Goal: Task Accomplishment & Management: Use online tool/utility

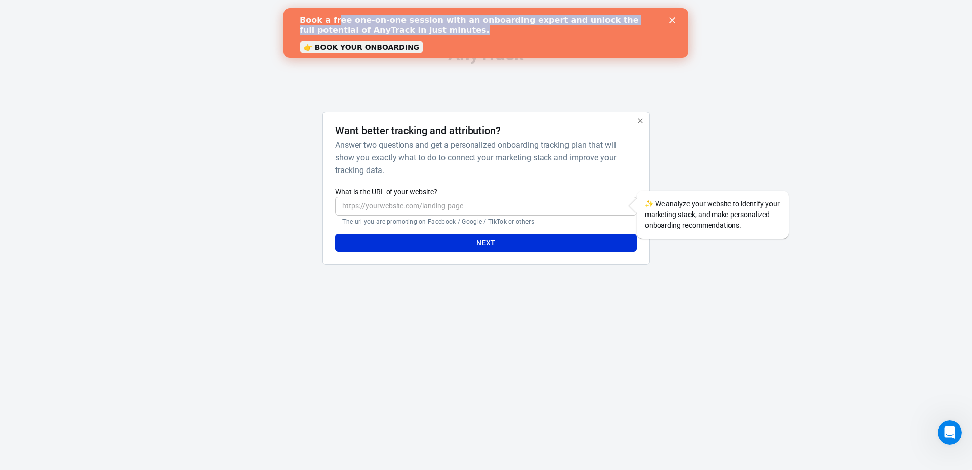
drag, startPoint x: 333, startPoint y: 17, endPoint x: 564, endPoint y: 37, distance: 231.8
click at [516, 33] on div "Book a free one-on-one session with an onboarding expert and unlock the full po…" at bounding box center [478, 25] width 356 height 20
click at [681, 20] on div "Book a free one-on-one session with an onboarding expert and unlock the full po…" at bounding box center [486, 33] width 405 height 42
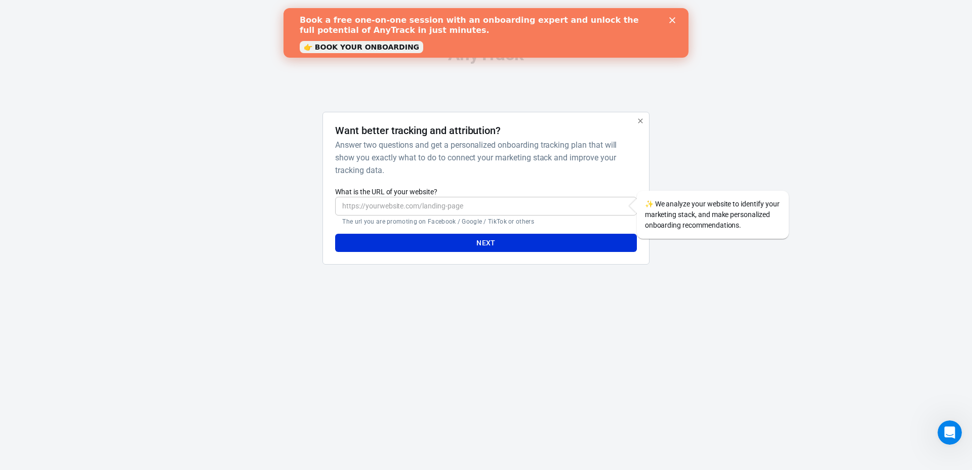
click at [675, 19] on div "Close" at bounding box center [674, 20] width 10 height 6
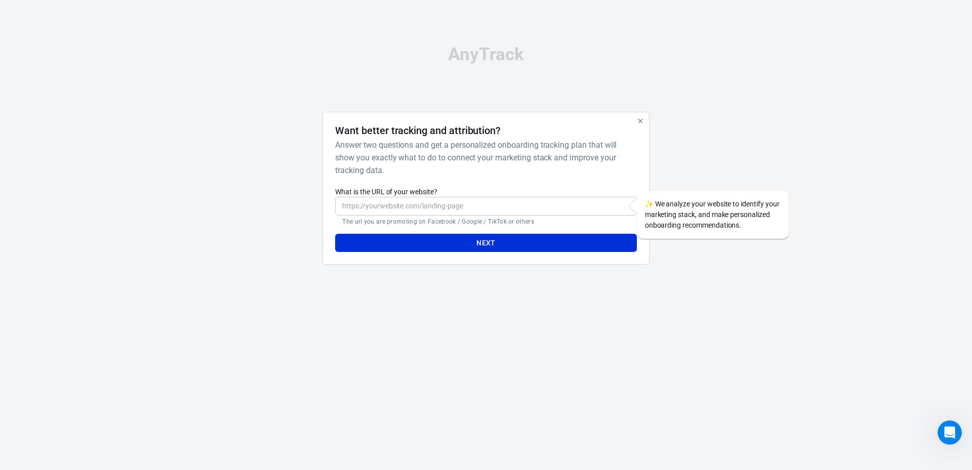
click at [709, 151] on div at bounding box center [699, 193] width 82 height 162
drag, startPoint x: 700, startPoint y: 211, endPoint x: 738, endPoint y: 224, distance: 39.7
click at [735, 222] on div "✨ We analyze your website to identify your marketing stack, and make personaliz…" at bounding box center [713, 215] width 152 height 48
click at [738, 227] on div "✨ We analyze your website to identify your marketing stack, and make personaliz…" at bounding box center [713, 215] width 152 height 48
click at [673, 284] on div "AnyTrack Want better tracking and attribution? Answer two questions and get a p…" at bounding box center [486, 159] width 506 height 319
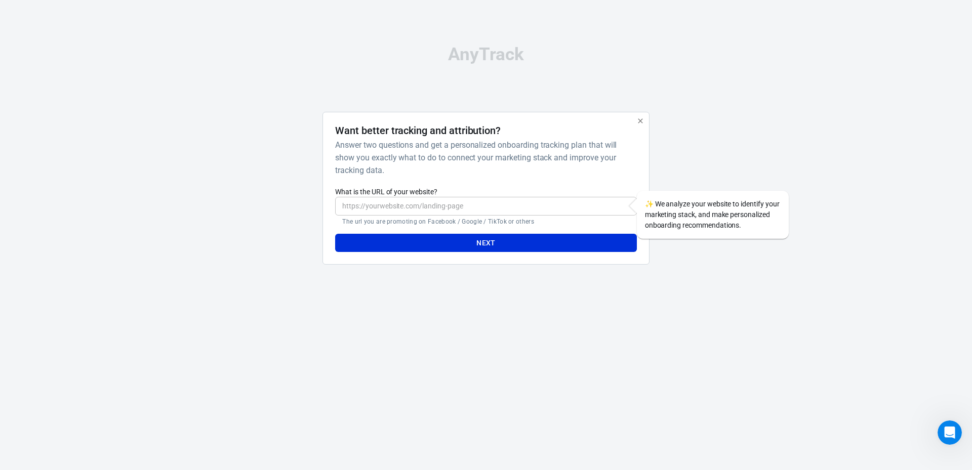
click at [650, 125] on div "Want better tracking and attribution? Answer two questions and get a personaliz…" at bounding box center [486, 193] width 506 height 162
click at [642, 121] on icon "button" at bounding box center [641, 121] width 8 height 8
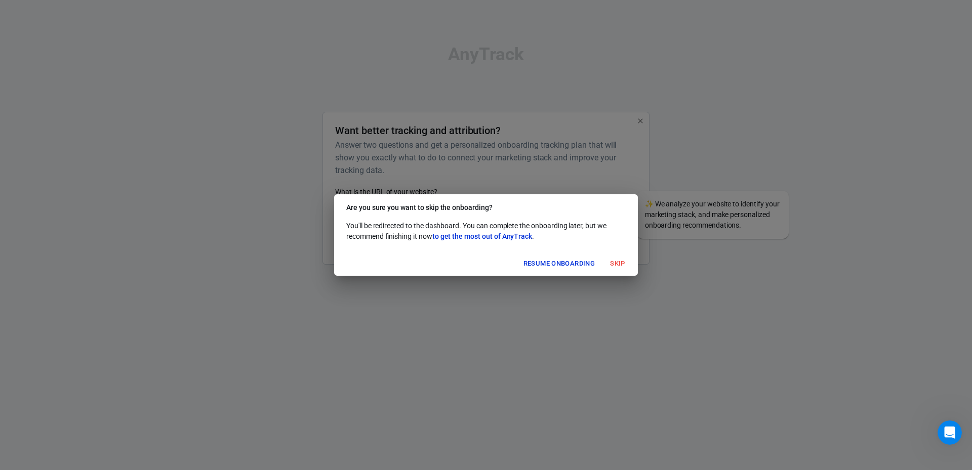
click at [624, 262] on button "Skip" at bounding box center [618, 264] width 32 height 16
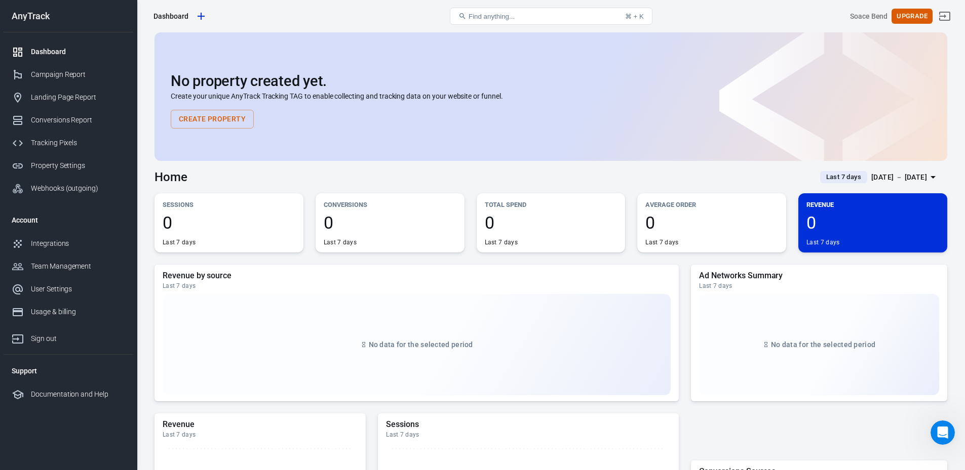
drag, startPoint x: 922, startPoint y: 0, endPoint x: 306, endPoint y: 81, distance: 621.5
click at [304, 13] on div "Dashboard" at bounding box center [281, 16] width 265 height 24
click at [91, 152] on link "Tracking Pixels" at bounding box center [69, 143] width 130 height 23
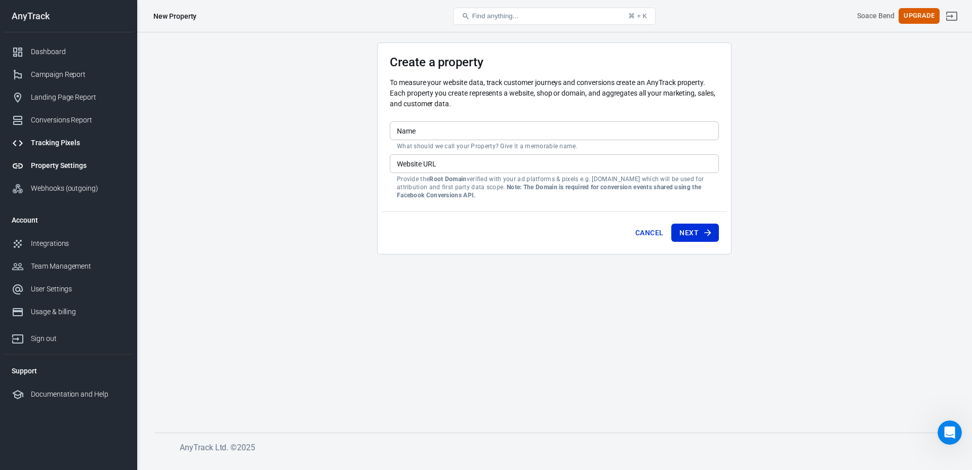
click at [54, 143] on div "Tracking Pixels" at bounding box center [78, 143] width 94 height 11
click at [426, 141] on div "Name Name What should we call your Property? Give it a memorable name." at bounding box center [554, 136] width 329 height 29
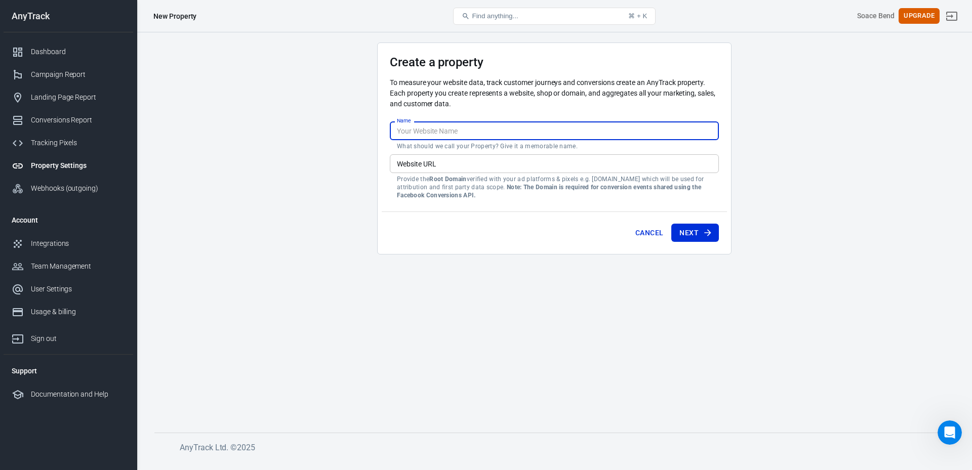
click at [432, 133] on input "Name" at bounding box center [554, 131] width 329 height 19
click at [395, 76] on div "Create a property To measure your website data, track customer journeys and con…" at bounding box center [554, 86] width 329 height 62
click at [445, 128] on input "Name" at bounding box center [554, 131] width 329 height 19
type input "[MEDICAL_DATA] Calm"
click at [407, 168] on input "Website URL" at bounding box center [554, 163] width 329 height 19
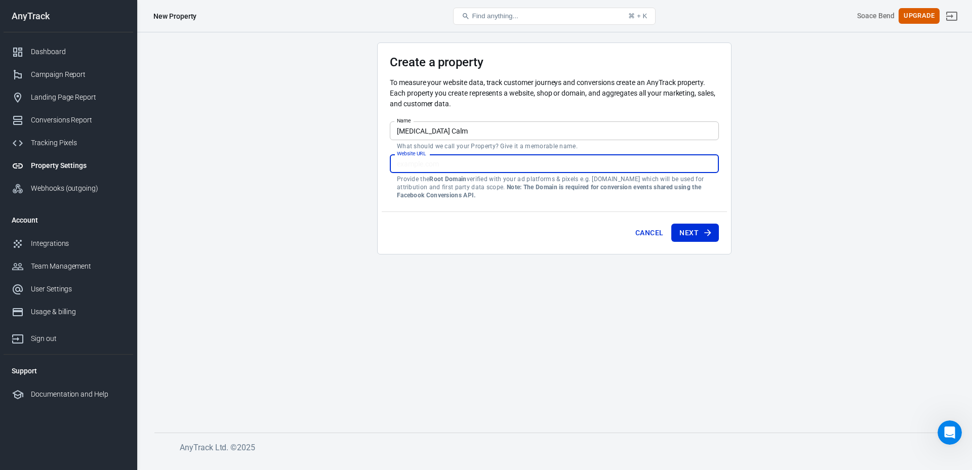
paste input "[URL][DOMAIN_NAME]"
type input "[URL][DOMAIN_NAME]"
click at [356, 162] on main "Create a property To measure your website data, track customer journeys and con…" at bounding box center [554, 230] width 800 height 374
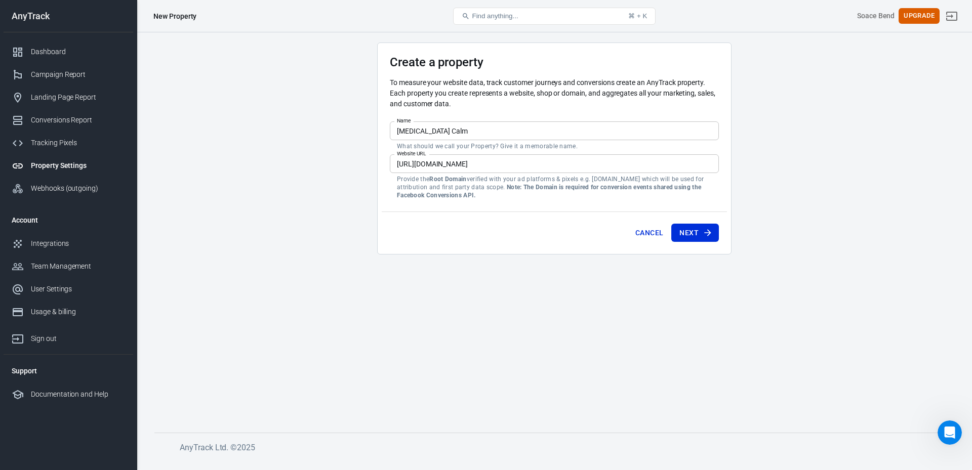
click at [706, 227] on button "Next" at bounding box center [695, 233] width 48 height 19
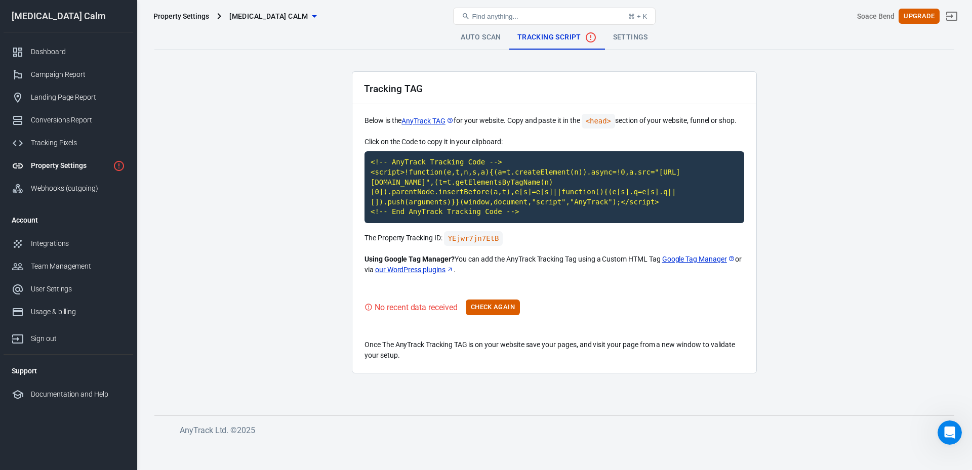
click at [315, 135] on main "Auto Scan Tracking Script Settings Tracking TAG Below is the AnyTrack TAG for y…" at bounding box center [554, 212] width 800 height 374
click at [206, 146] on main "Auto Scan Tracking Script Settings Tracking TAG Below is the AnyTrack TAG for y…" at bounding box center [554, 212] width 800 height 374
click at [297, 220] on main "Auto Scan Tracking Script Settings Tracking TAG Below is the AnyTrack TAG for y…" at bounding box center [554, 212] width 800 height 374
click at [340, 197] on main "Auto Scan Tracking Script Settings Tracking TAG Below is the AnyTrack TAG for y…" at bounding box center [554, 212] width 800 height 374
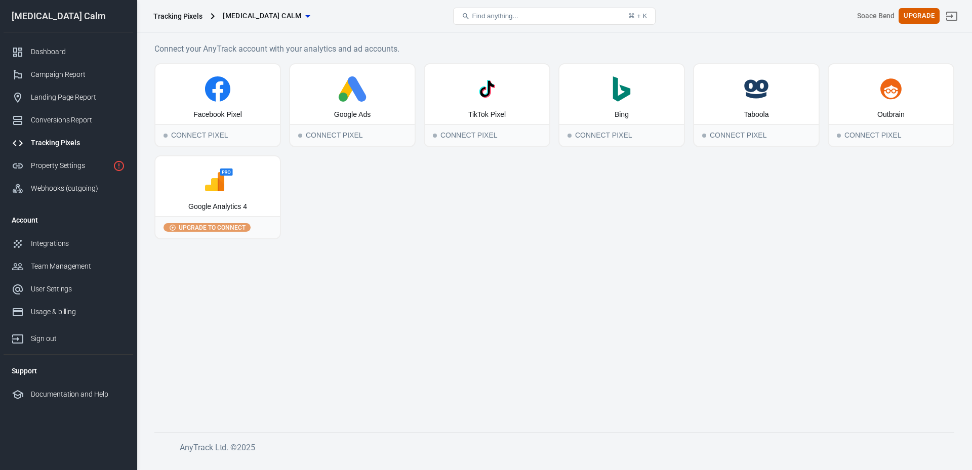
click at [335, 227] on div "Facebook Pixel Connect Pixel Google Ads Connect Pixel TikTok Pixel Connect Pixe…" at bounding box center [554, 151] width 800 height 176
click at [76, 172] on link "Property Settings" at bounding box center [69, 165] width 130 height 23
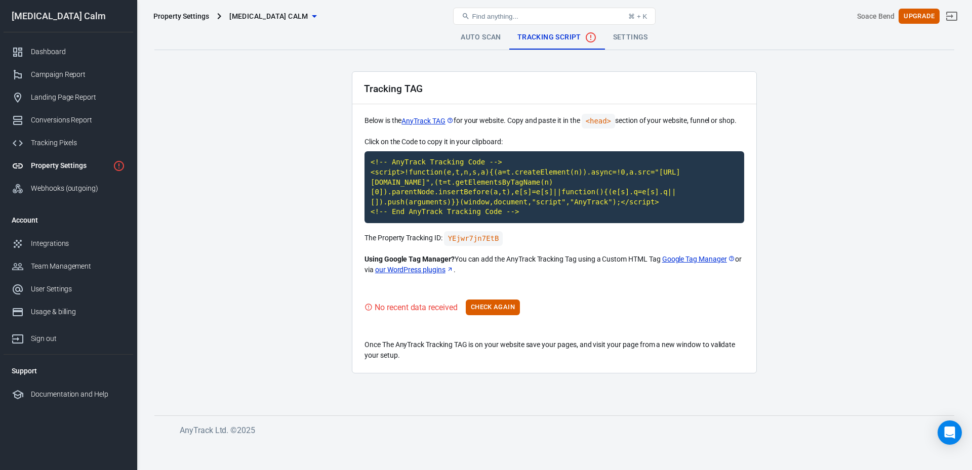
click at [334, 155] on main "Auto Scan Tracking Script Settings Tracking TAG Below is the AnyTrack TAG for y…" at bounding box center [554, 212] width 800 height 374
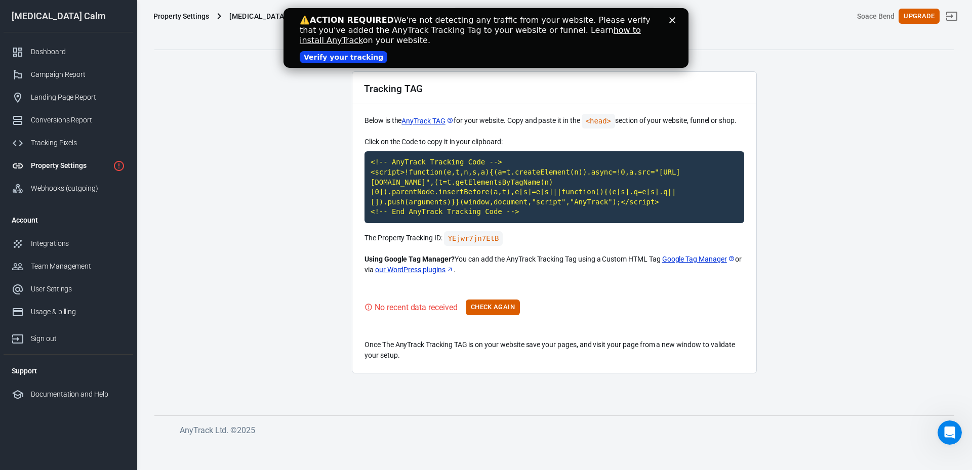
click at [669, 17] on icon "Close" at bounding box center [672, 20] width 6 height 6
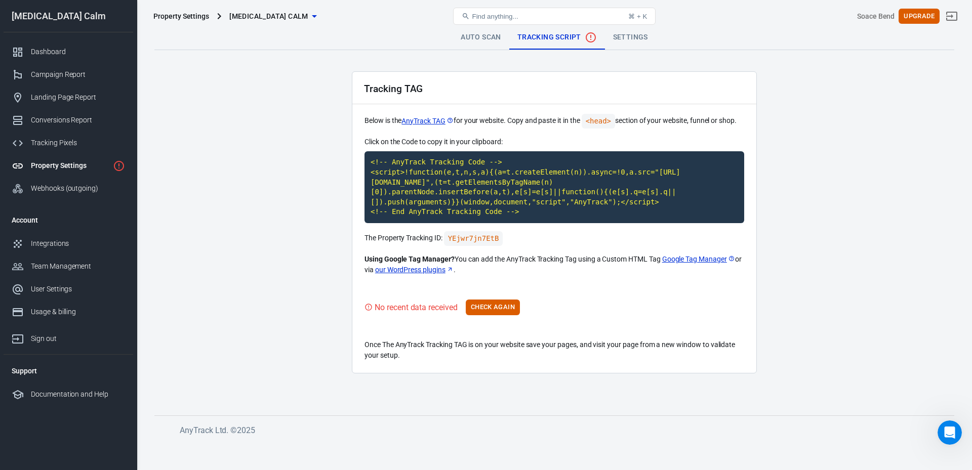
click at [317, 191] on main "Auto Scan Tracking Script Settings Tracking TAG Below is the AnyTrack TAG for y…" at bounding box center [554, 212] width 800 height 374
click at [467, 188] on code "<!-- AnyTrack Tracking Code --> <script>!function(e,t,n,s,a){(a=t.createElement…" at bounding box center [555, 187] width 380 height 72
click at [434, 196] on code "<!-- AnyTrack Tracking Code --> <script>!function(e,t,n,s,a){(a=t.createElement…" at bounding box center [555, 187] width 380 height 72
click at [431, 189] on code "<!-- AnyTrack Tracking Code --> <script>!function(e,t,n,s,a){(a=t.createElement…" at bounding box center [555, 187] width 380 height 72
drag, startPoint x: 309, startPoint y: 140, endPoint x: 424, endPoint y: 272, distance: 175.1
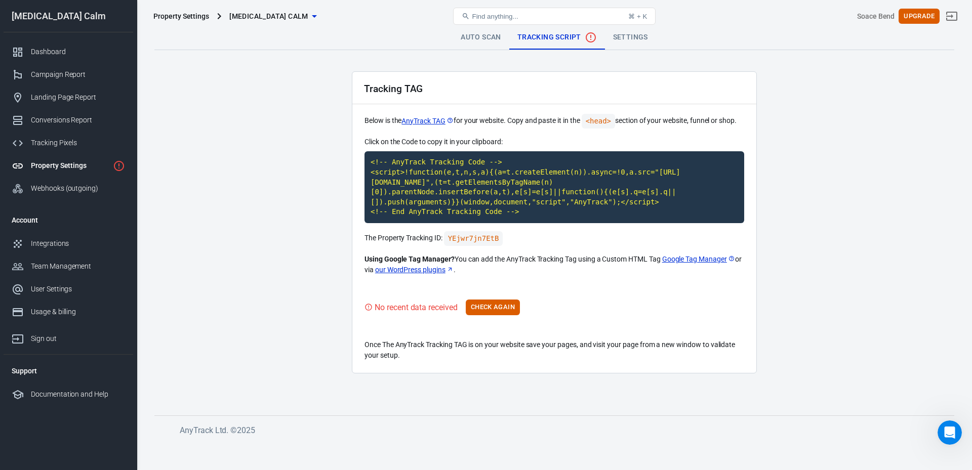
click at [310, 141] on main "Auto Scan Tracking Script Settings Tracking TAG Below is the AnyTrack TAG for y…" at bounding box center [554, 212] width 800 height 374
click at [501, 304] on button "Check Again" at bounding box center [493, 308] width 54 height 16
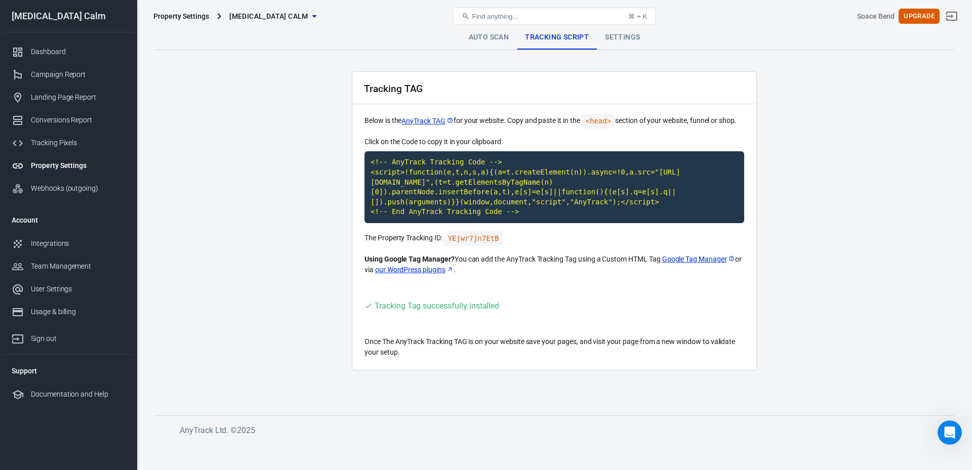
click at [289, 170] on main "Auto Scan Tracking Script Settings Tracking TAG Below is the AnyTrack TAG for y…" at bounding box center [554, 212] width 800 height 374
click at [64, 245] on div "Integrations" at bounding box center [78, 244] width 94 height 11
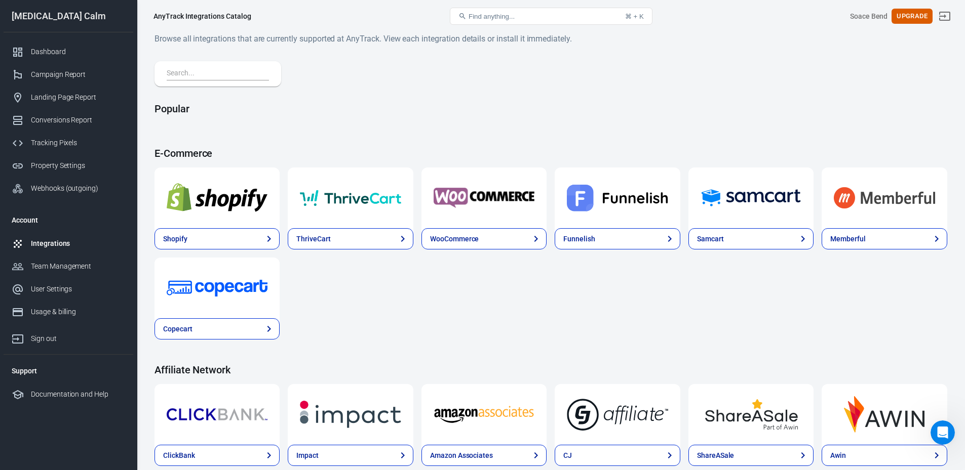
click at [495, 115] on div "Popular" at bounding box center [550, 113] width 792 height 20
click at [504, 109] on h4 "Popular" at bounding box center [550, 109] width 792 height 12
click at [748, 186] on img at bounding box center [750, 198] width 101 height 36
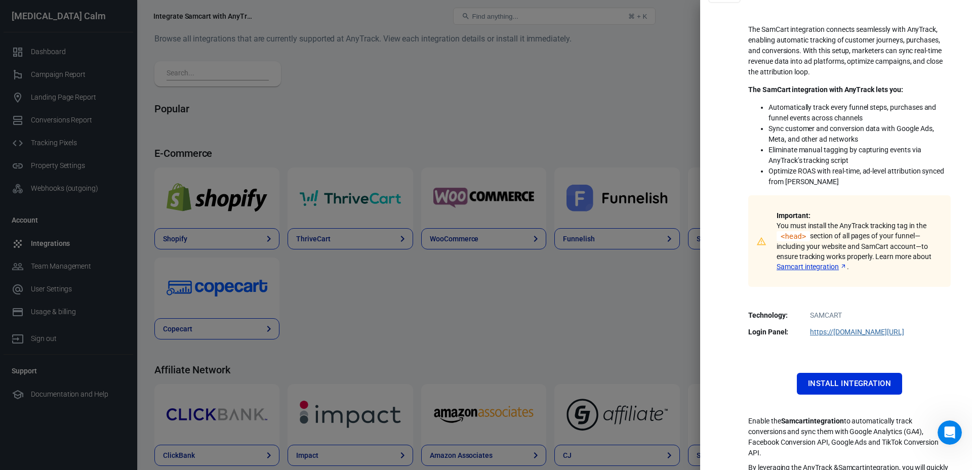
scroll to position [43, 0]
drag, startPoint x: 846, startPoint y: 248, endPoint x: 909, endPoint y: 265, distance: 66.0
click at [904, 259] on p "Important: You must install the AnyTrack tracking tag in the <head> section of …" at bounding box center [858, 239] width 162 height 61
click at [916, 275] on div "Important: You must install the AnyTrack tracking tag in the <head> section of …" at bounding box center [858, 240] width 170 height 84
drag, startPoint x: 826, startPoint y: 245, endPoint x: 904, endPoint y: 249, distance: 78.1
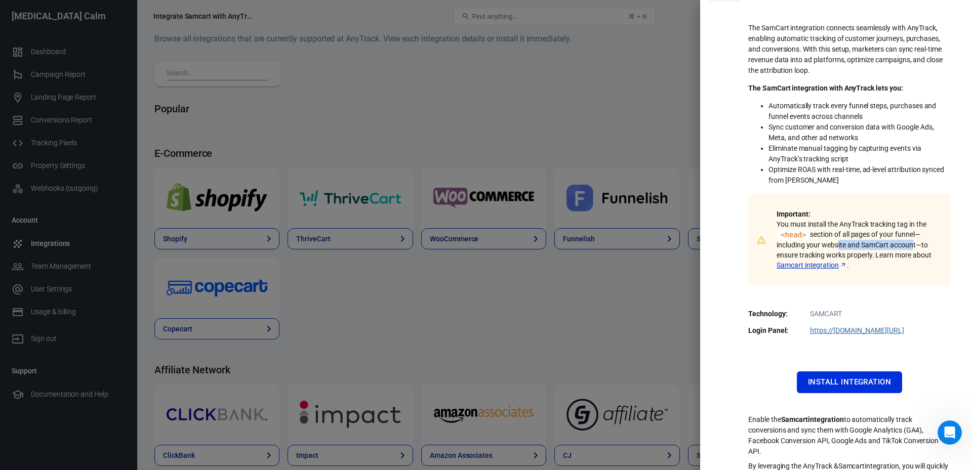
click at [902, 247] on p "Important: You must install the AnyTrack tracking tag in the <head> section of …" at bounding box center [858, 239] width 162 height 61
click at [904, 250] on p "Important: You must install the AnyTrack tracking tag in the <head> section of …" at bounding box center [858, 239] width 162 height 61
click at [889, 254] on p "Important: You must install the AnyTrack tracking tag in the <head> section of …" at bounding box center [858, 239] width 162 height 61
click at [789, 235] on code "<head>" at bounding box center [793, 235] width 33 height 10
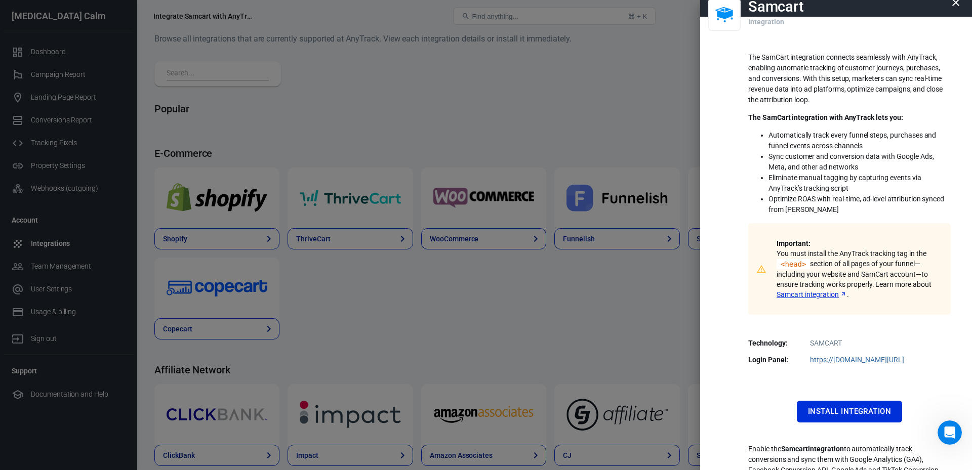
scroll to position [0, 0]
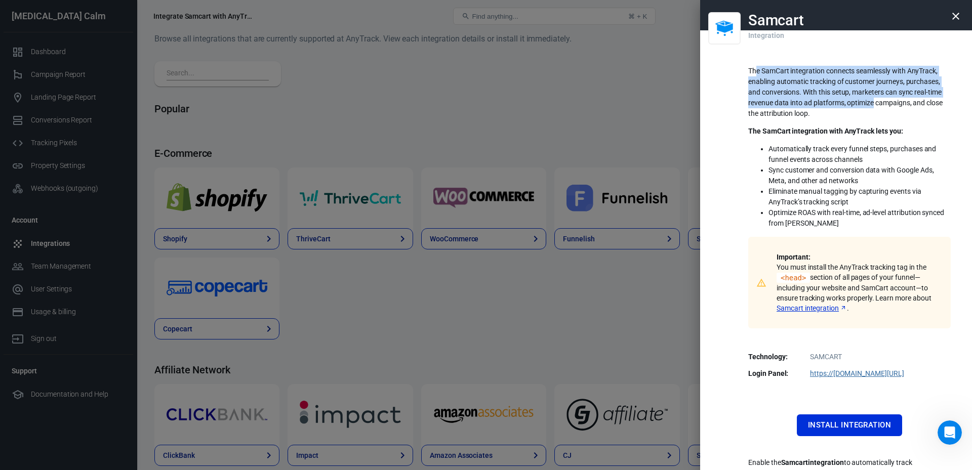
drag, startPoint x: 817, startPoint y: 86, endPoint x: 865, endPoint y: 100, distance: 50.5
click at [865, 100] on p "The SamCart integration connects seamlessly with AnyTrack, enabling automatic t…" at bounding box center [849, 92] width 203 height 53
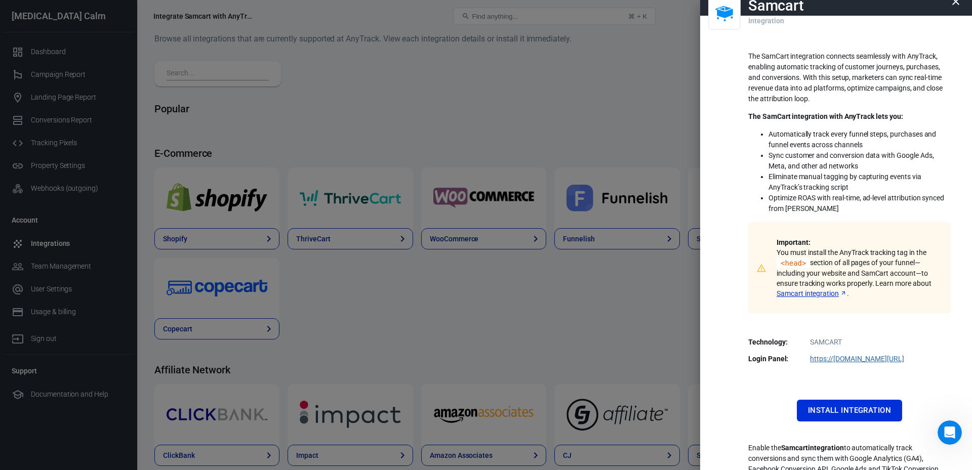
scroll to position [13, 0]
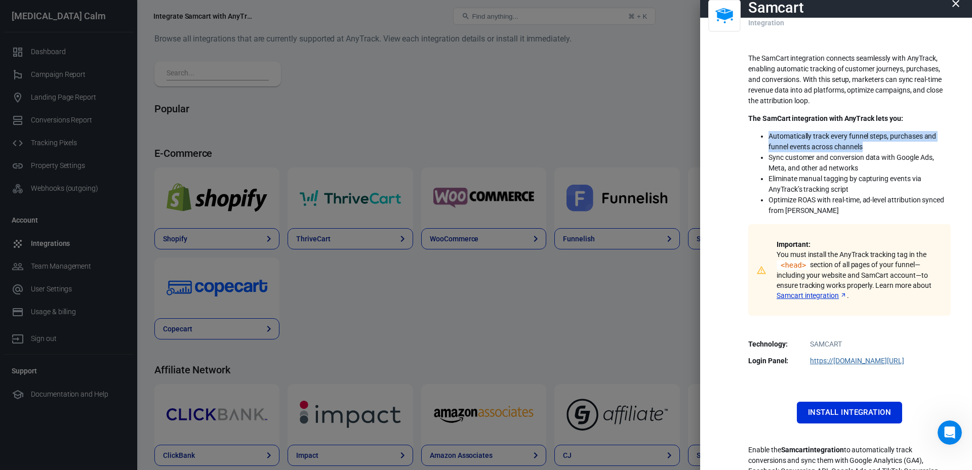
drag, startPoint x: 758, startPoint y: 137, endPoint x: 857, endPoint y: 142, distance: 99.9
click at [857, 142] on ul "Automatically track every funnel steps, purchases and funnel events across chan…" at bounding box center [849, 173] width 203 height 85
click at [857, 142] on li "Automatically track every funnel steps, purchases and funnel events across chan…" at bounding box center [860, 141] width 182 height 21
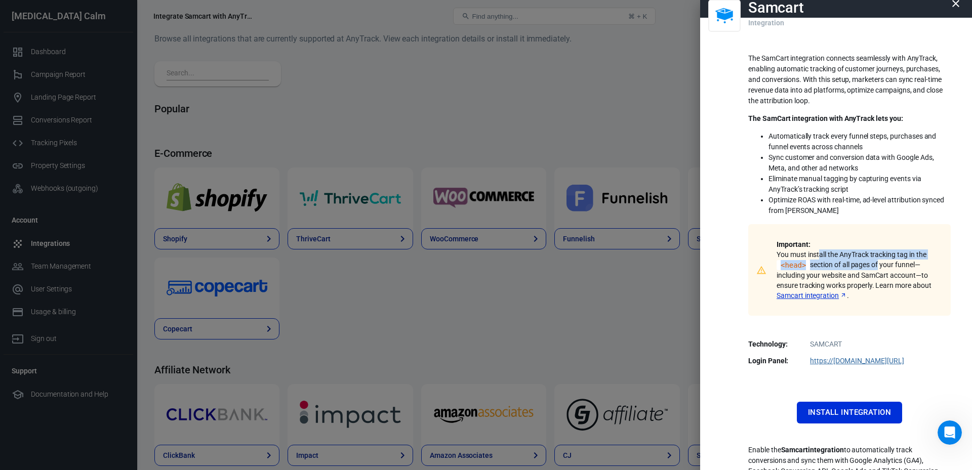
drag, startPoint x: 816, startPoint y: 256, endPoint x: 868, endPoint y: 263, distance: 52.6
click at [868, 263] on p "Important: You must install the AnyTrack tracking tag in the <head> section of …" at bounding box center [858, 270] width 162 height 61
click at [873, 266] on p "Important: You must install the AnyTrack tracking tag in the <head> section of …" at bounding box center [858, 270] width 162 height 61
drag, startPoint x: 811, startPoint y: 277, endPoint x: 841, endPoint y: 279, distance: 30.5
click at [841, 279] on p "Important: You must install the AnyTrack tracking tag in the <head> section of …" at bounding box center [858, 270] width 162 height 61
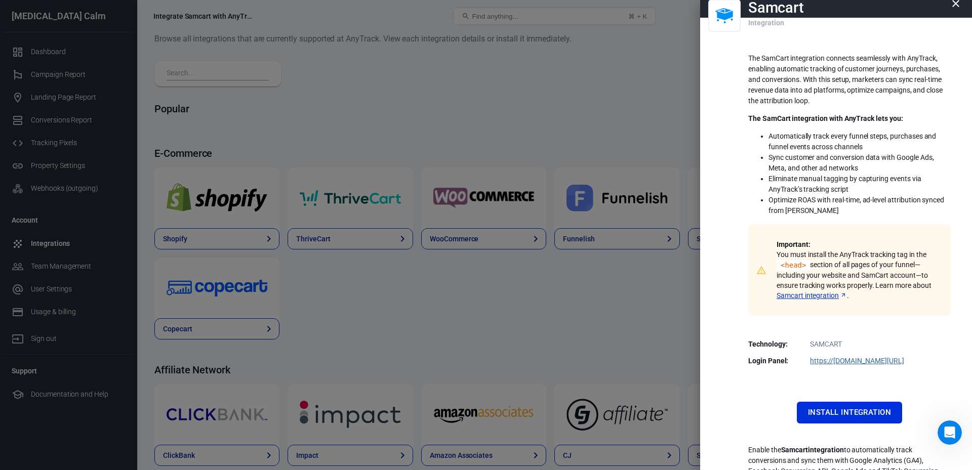
click at [865, 280] on p "Important: You must install the AnyTrack tracking tag in the <head> section of …" at bounding box center [858, 270] width 162 height 61
drag, startPoint x: 845, startPoint y: 275, endPoint x: 884, endPoint y: 282, distance: 39.0
click at [884, 282] on p "Important: You must install the AnyTrack tracking tag in the <head> section of …" at bounding box center [858, 270] width 162 height 61
click at [886, 283] on p "Important: You must install the AnyTrack tracking tag in the <head> section of …" at bounding box center [858, 270] width 162 height 61
click at [530, 90] on div at bounding box center [486, 235] width 972 height 470
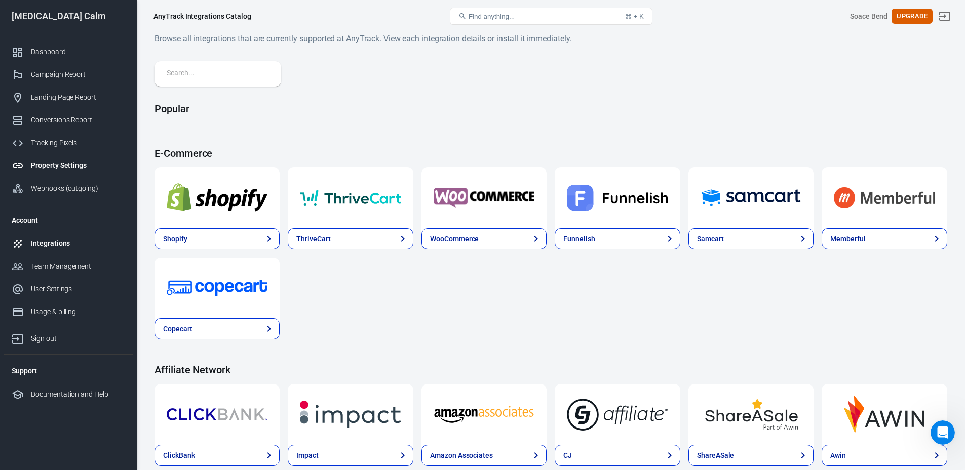
click at [50, 162] on div "Property Settings" at bounding box center [78, 166] width 94 height 11
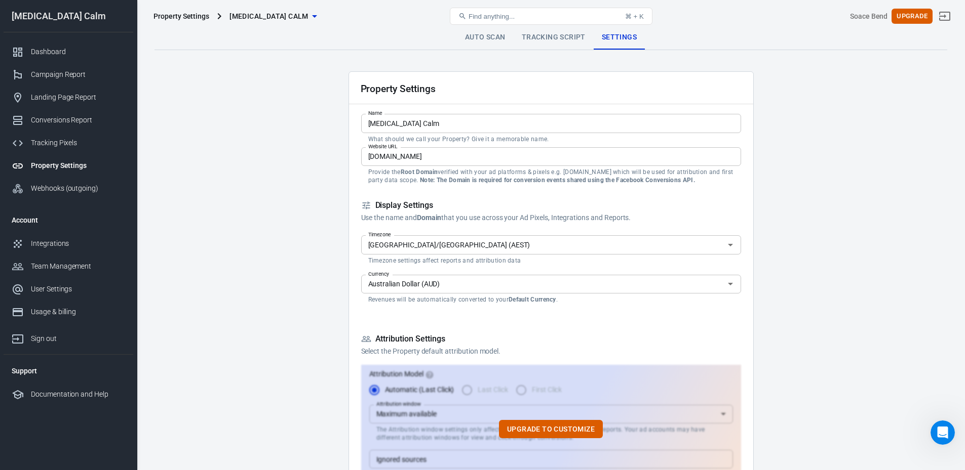
click at [548, 36] on link "Tracking Script" at bounding box center [553, 37] width 80 height 24
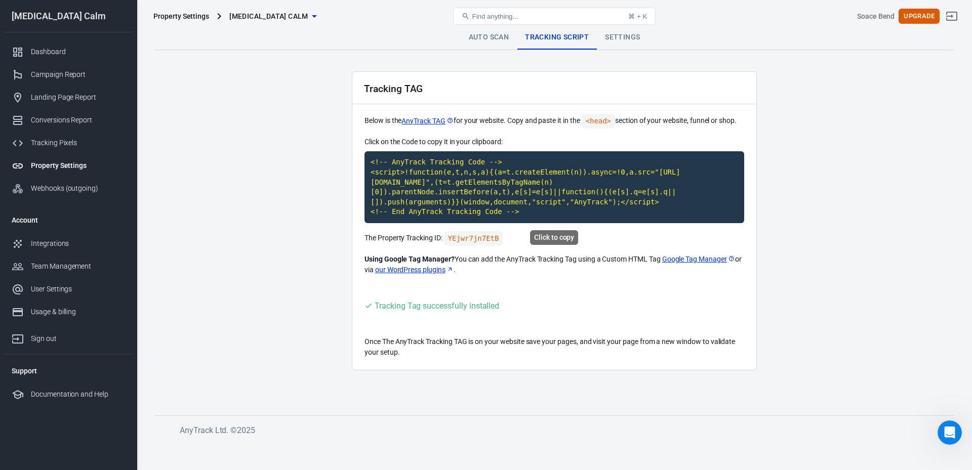
click at [449, 183] on code "<!-- AnyTrack Tracking Code --> <script>!function(e,t,n,s,a){(a=t.createElement…" at bounding box center [555, 187] width 380 height 72
click at [56, 246] on div "Integrations" at bounding box center [78, 244] width 94 height 11
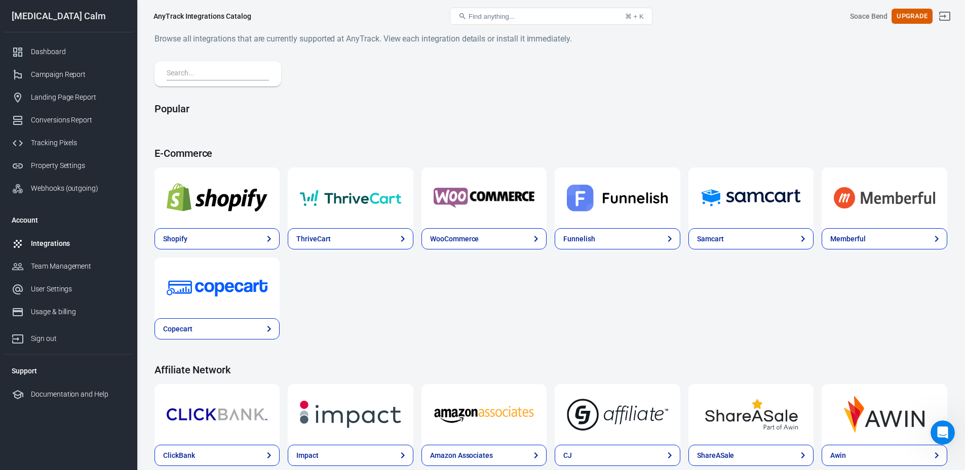
click at [747, 203] on img at bounding box center [750, 198] width 101 height 36
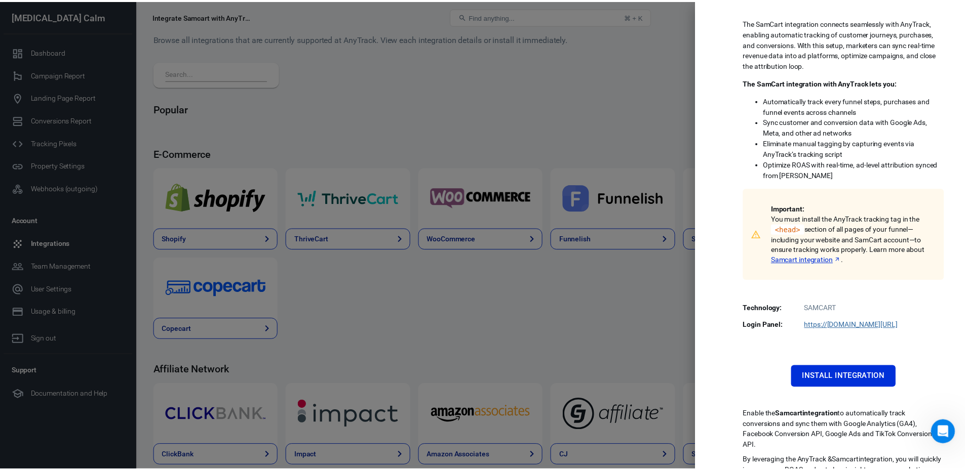
scroll to position [72, 0]
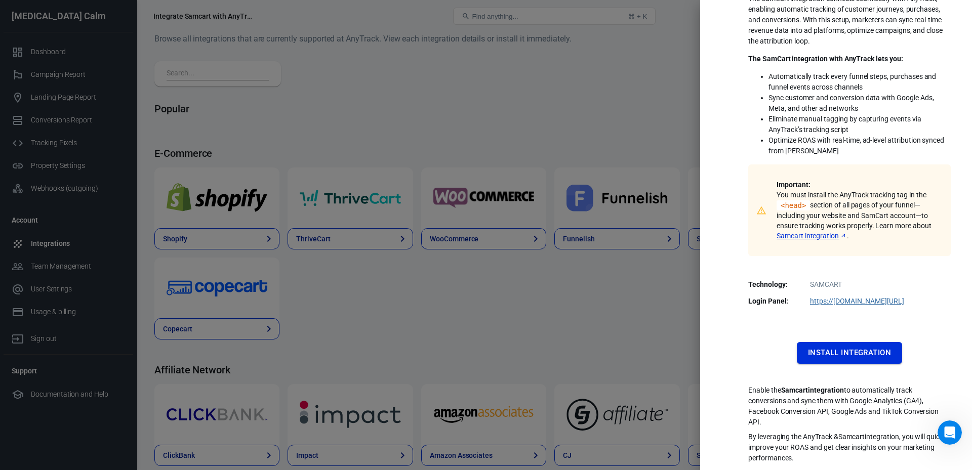
click at [845, 359] on button "Install Integration" at bounding box center [849, 352] width 105 height 21
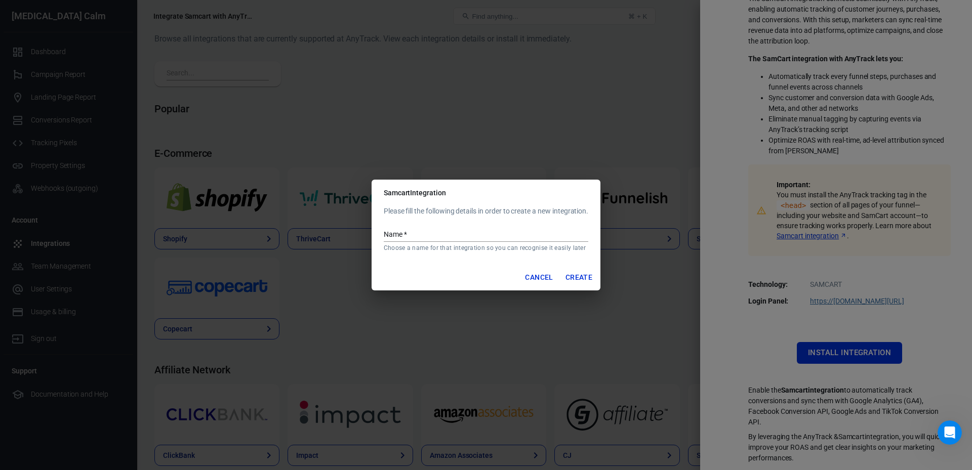
click at [416, 236] on input "Name   *" at bounding box center [486, 235] width 205 height 13
type input "adhd calm"
click at [502, 210] on p "Please fill the following details in order to create a new integration." at bounding box center [486, 211] width 205 height 11
click at [583, 281] on button "Create" at bounding box center [579, 277] width 35 height 19
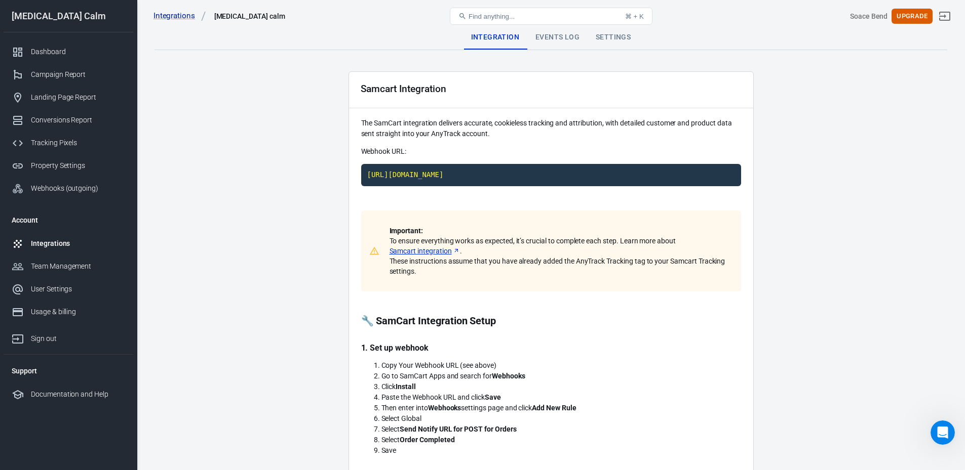
click at [302, 151] on main "Integration Events Log Settings Samcart Integration The SamCart integration del…" at bounding box center [550, 476] width 792 height 902
click at [448, 174] on code "https://t1.anytrack.io/8hdkR97H/collect/samcart-adhdcalm" at bounding box center [551, 175] width 380 height 22
click at [62, 247] on div "Integrations" at bounding box center [78, 244] width 94 height 11
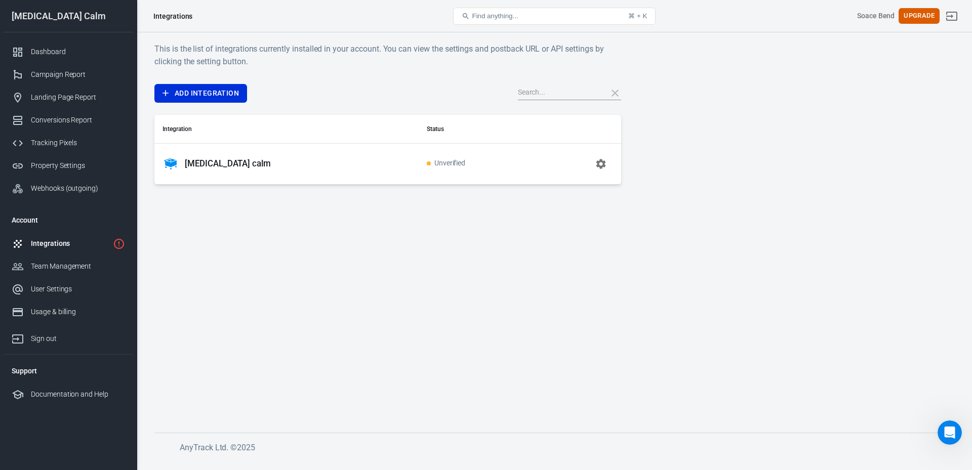
click at [602, 162] on icon "button" at bounding box center [601, 164] width 10 height 10
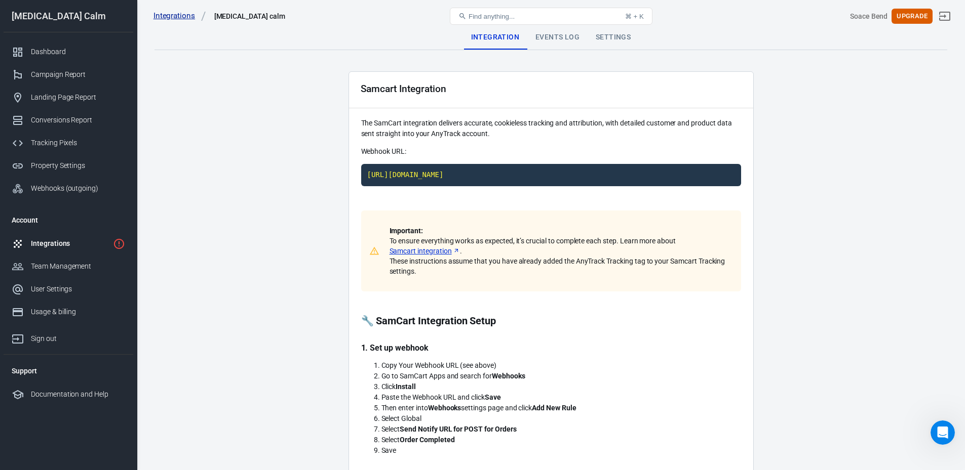
click at [172, 14] on link "Integrations" at bounding box center [179, 16] width 53 height 11
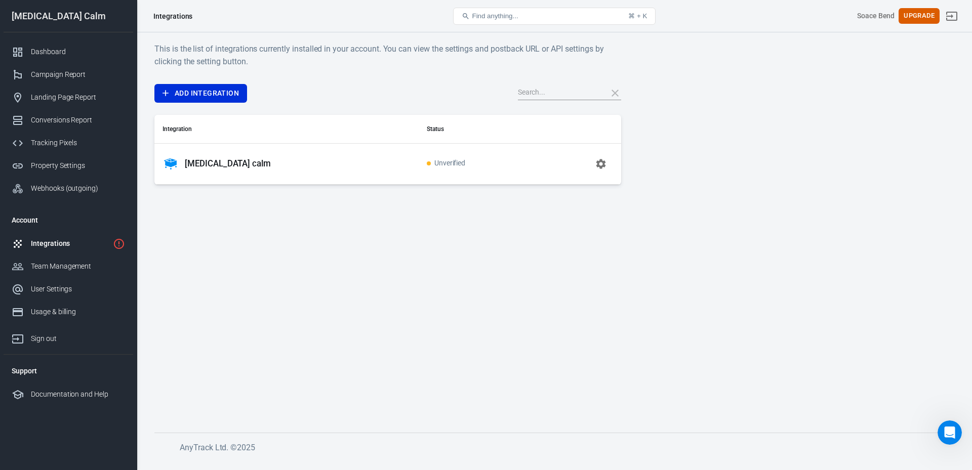
click at [195, 81] on div "This is the list of integrations currently installed in your account. You can v…" at bounding box center [387, 114] width 467 height 142
click at [206, 88] on link "Add Integration" at bounding box center [200, 93] width 93 height 19
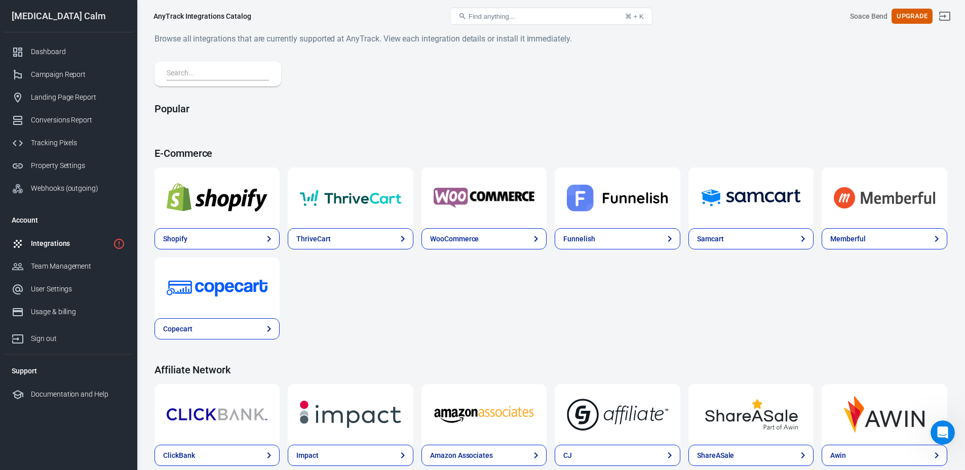
click at [209, 67] on input "text" at bounding box center [216, 73] width 98 height 13
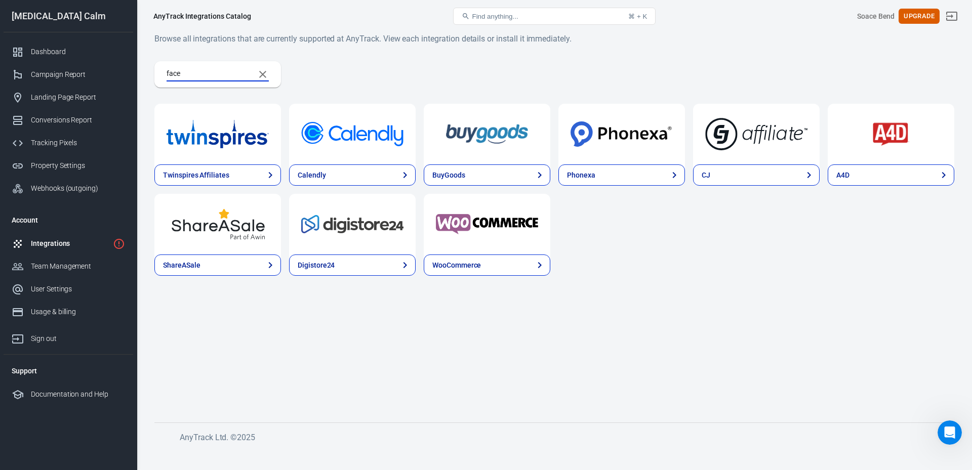
click at [206, 74] on input "face" at bounding box center [207, 74] width 80 height 13
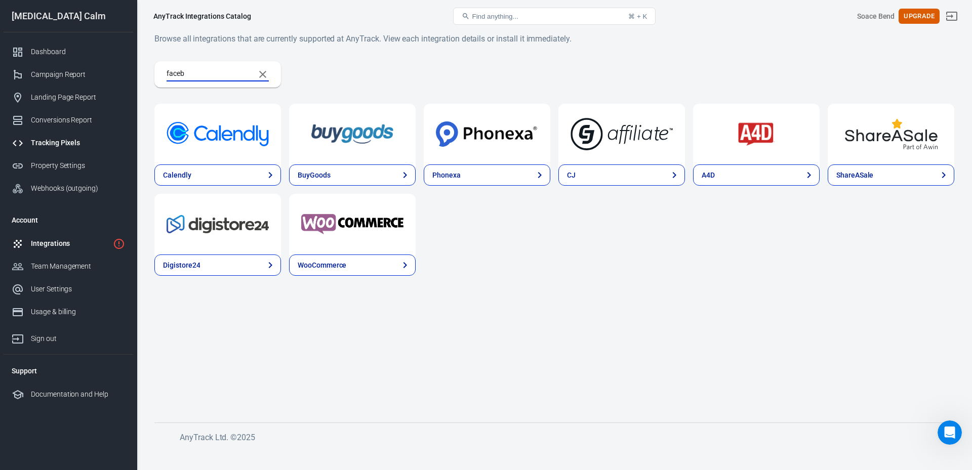
type input "faceb"
click at [81, 145] on div "Tracking Pixels" at bounding box center [78, 143] width 94 height 11
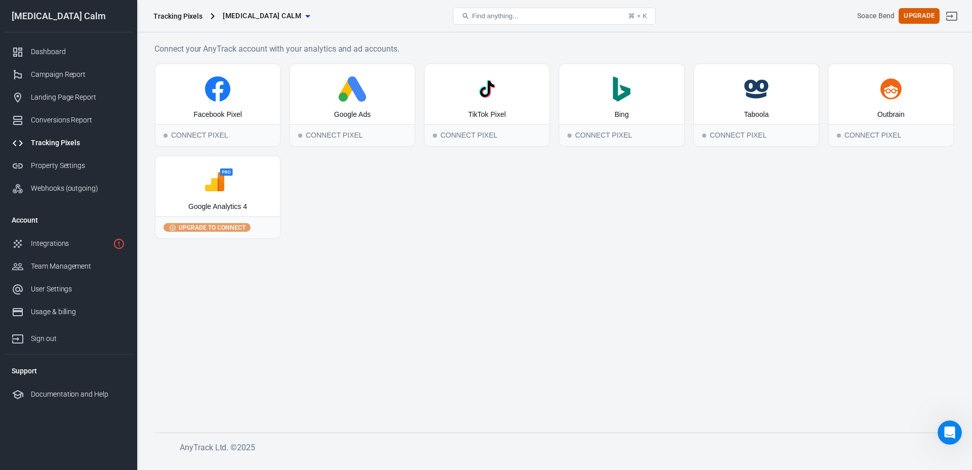
click at [407, 219] on div "Facebook Pixel Connect Pixel Google Ads Connect Pixel TikTok Pixel Connect Pixe…" at bounding box center [554, 151] width 800 height 176
click at [226, 98] on icon at bounding box center [217, 88] width 25 height 25
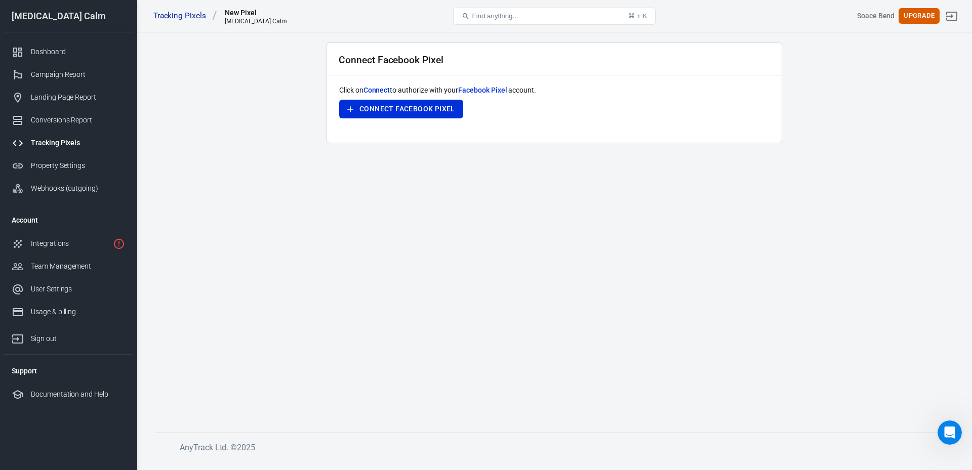
click at [449, 96] on div "Click on Connect to authorize with your Facebook Pixel account. Connect Faceboo…" at bounding box center [554, 108] width 430 height 46
click at [426, 106] on button "Connect Facebook Pixel" at bounding box center [401, 109] width 124 height 19
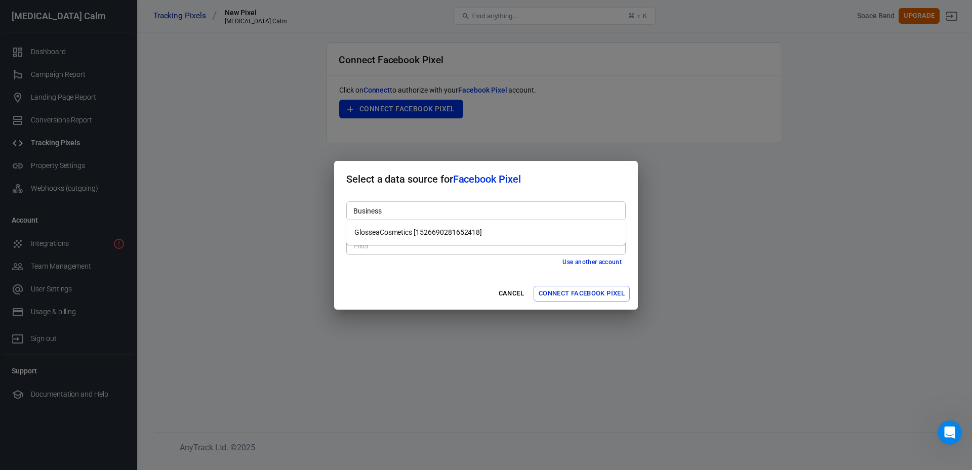
click at [393, 219] on div "Business" at bounding box center [486, 211] width 280 height 19
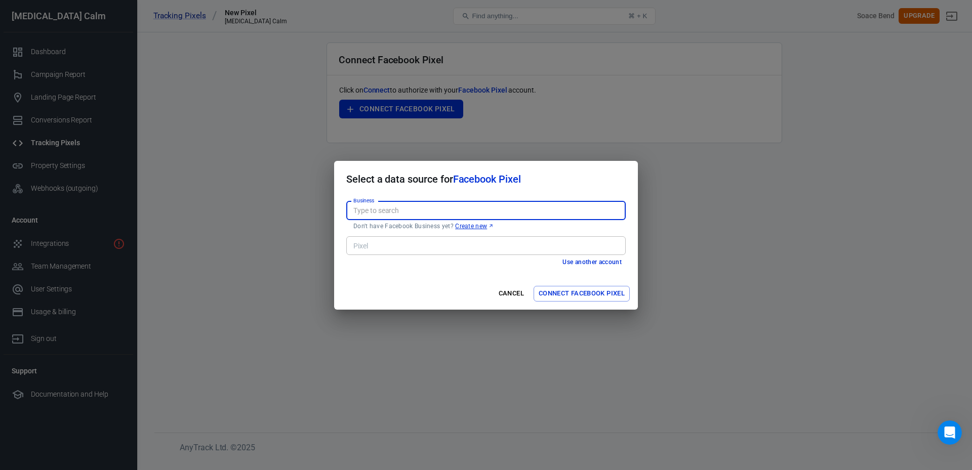
click at [419, 202] on div "Business" at bounding box center [486, 211] width 280 height 19
click at [412, 208] on input "Business" at bounding box center [485, 211] width 272 height 13
click at [402, 236] on li "GlosseaCosmetics [1526690281652418]" at bounding box center [486, 232] width 280 height 17
type input "GlosseaCosmetics [1526690281652418]"
click at [385, 284] on div "Cancel Connect Facebook Pixel" at bounding box center [486, 294] width 304 height 32
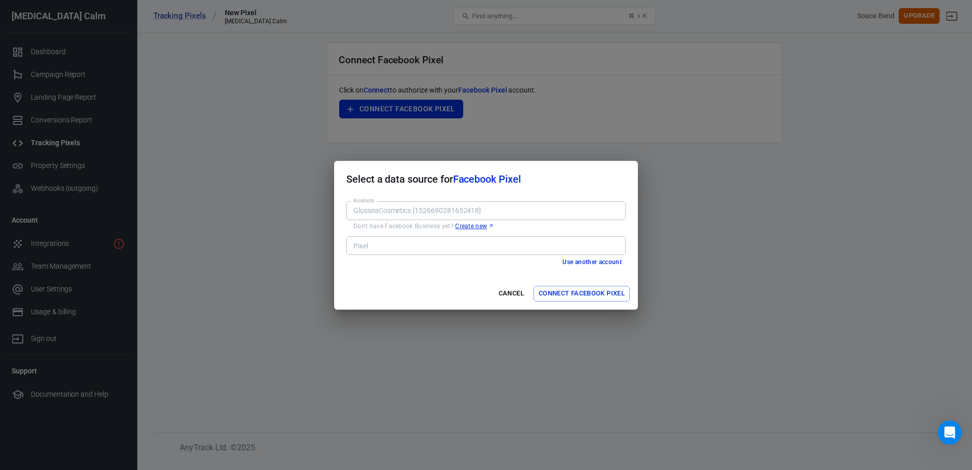
click at [393, 248] on input "Pixel" at bounding box center [485, 246] width 272 height 13
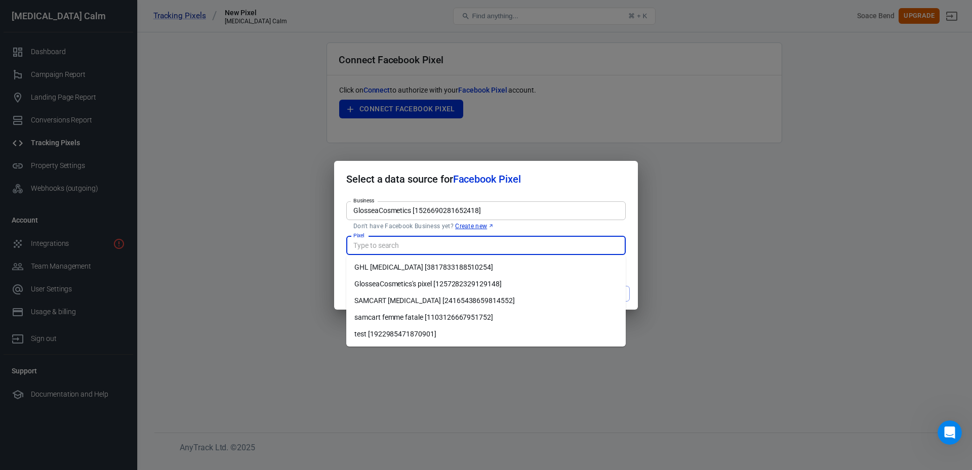
click at [408, 302] on li "SAMCART ADHD [24165438659814552]" at bounding box center [486, 301] width 280 height 17
type input "SAMCART ADHD [24165438659814552]"
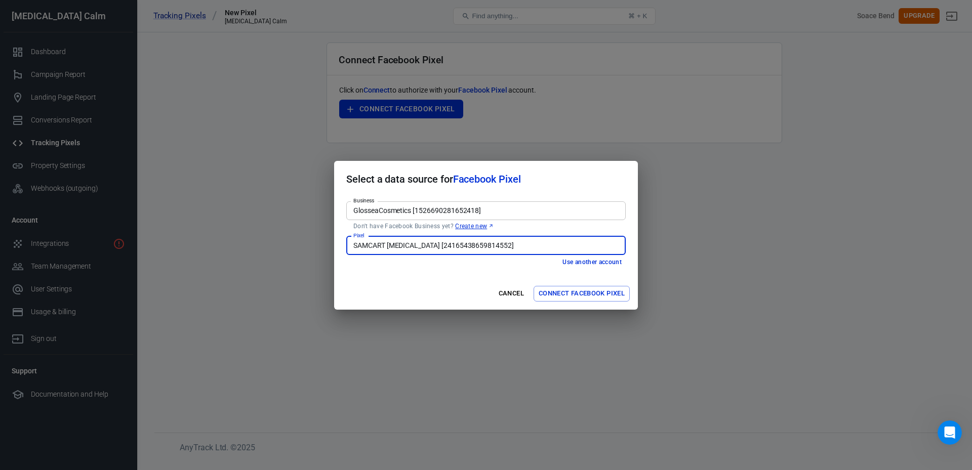
click at [414, 287] on div "Cancel Connect Facebook Pixel" at bounding box center [486, 294] width 304 height 32
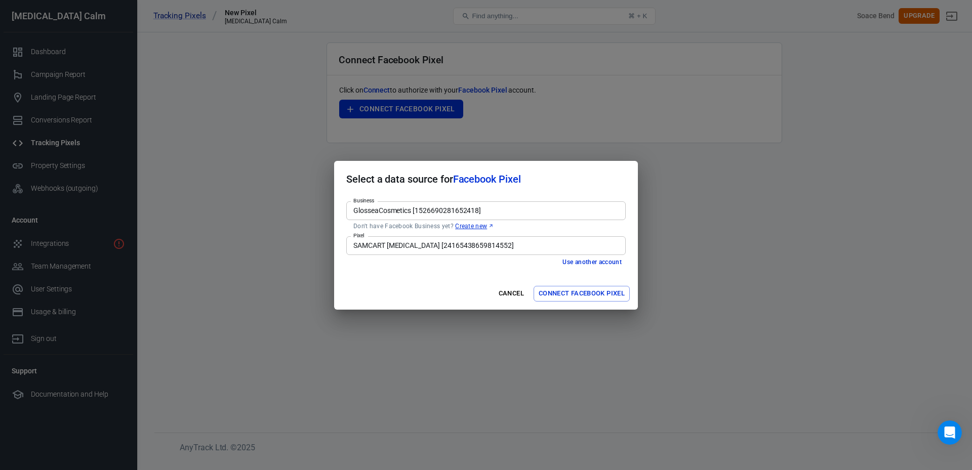
click at [577, 294] on button "Connect Facebook Pixel" at bounding box center [582, 294] width 96 height 16
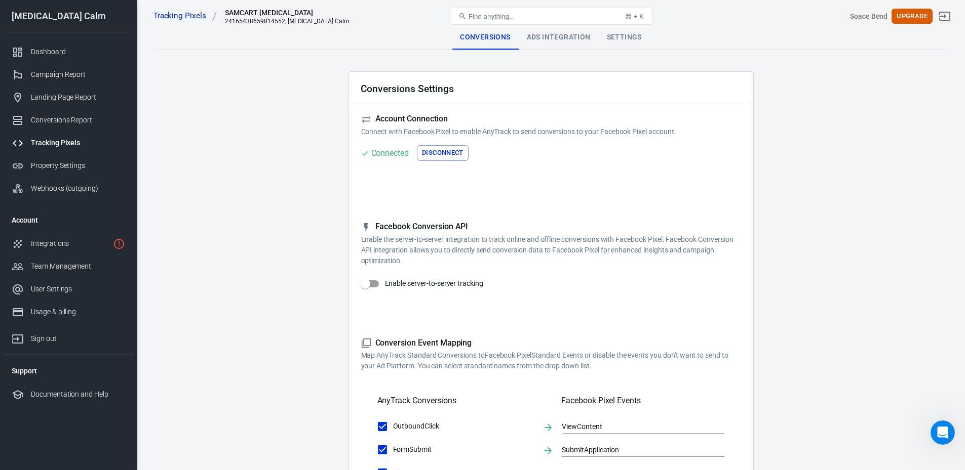
click at [285, 215] on main "Conversions Ads Integration Settings Conversions Settings Account Connection Co…" at bounding box center [550, 436] width 792 height 823
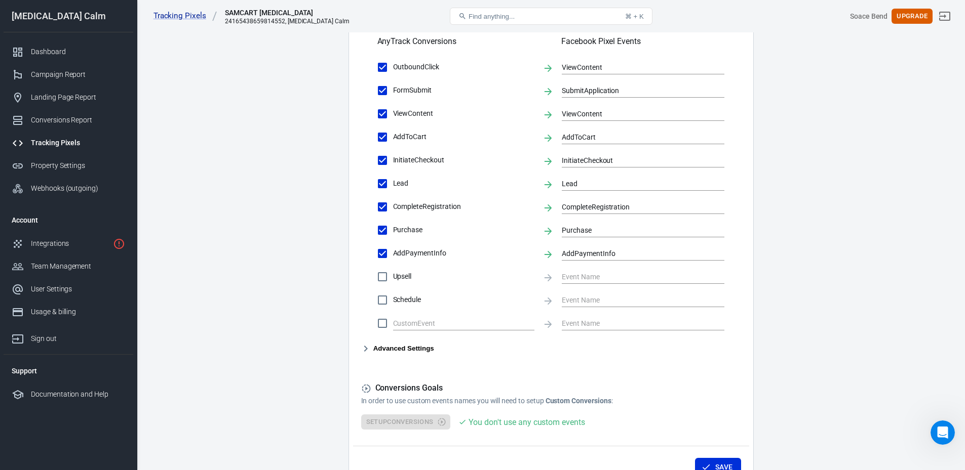
scroll to position [388, 0]
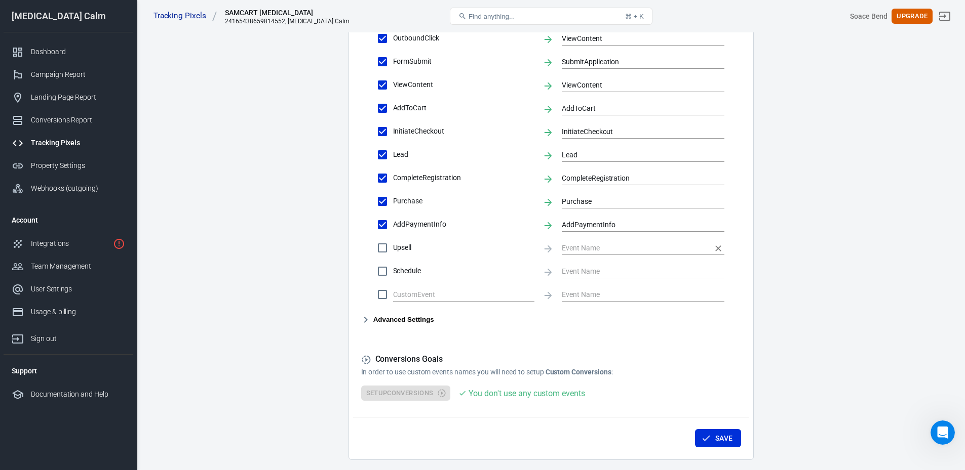
click at [582, 250] on input "text" at bounding box center [635, 248] width 147 height 13
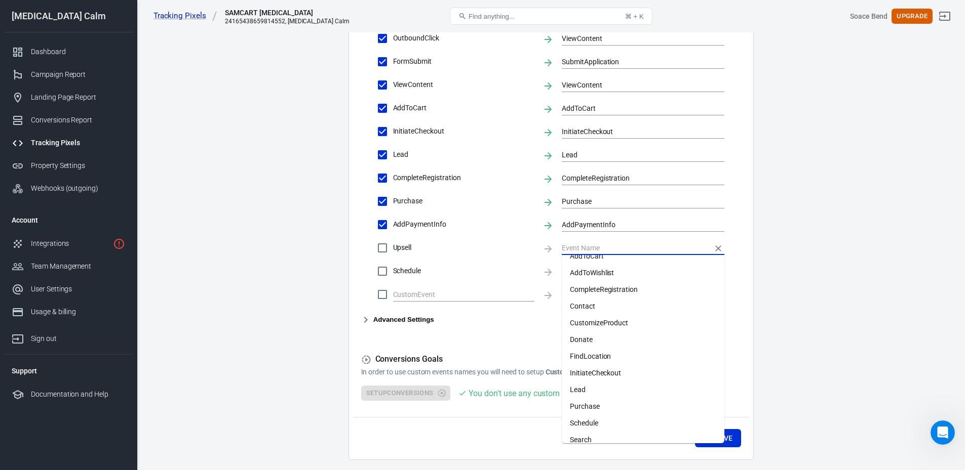
scroll to position [0, 0]
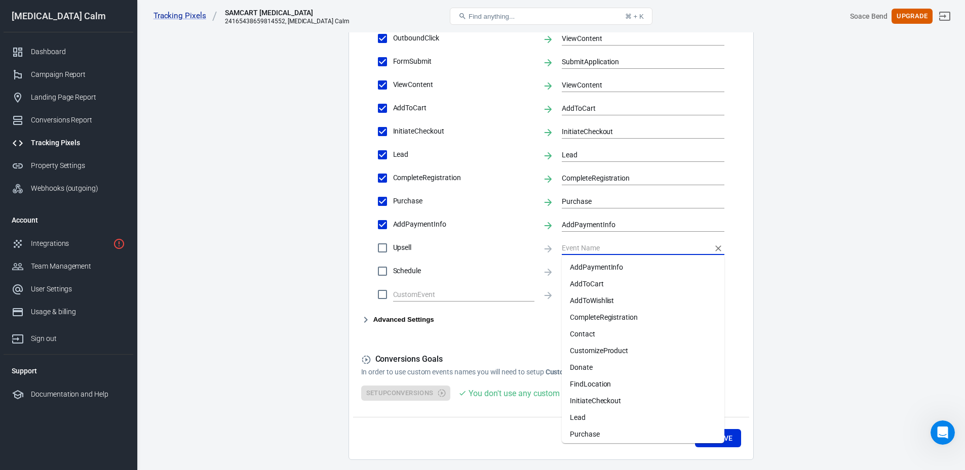
click at [831, 284] on main "Conversions Ads Integration Settings Conversions Settings Account Connection Co…" at bounding box center [550, 48] width 792 height 823
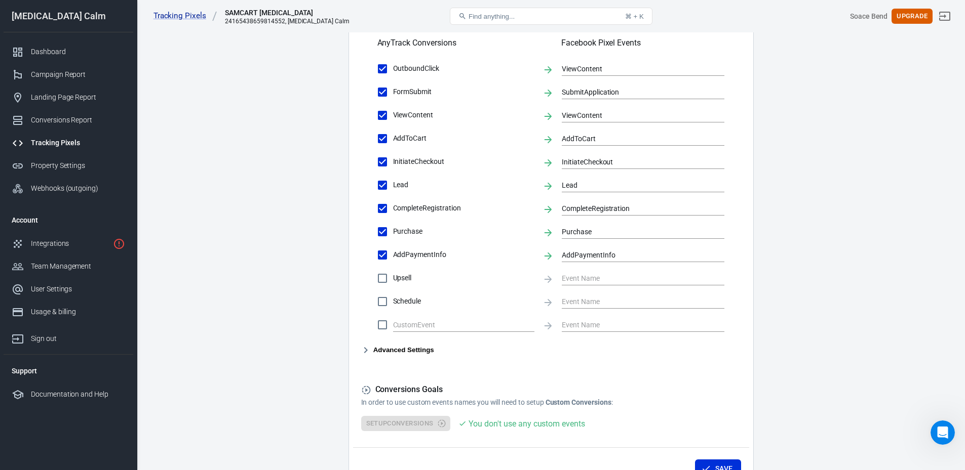
scroll to position [390, 0]
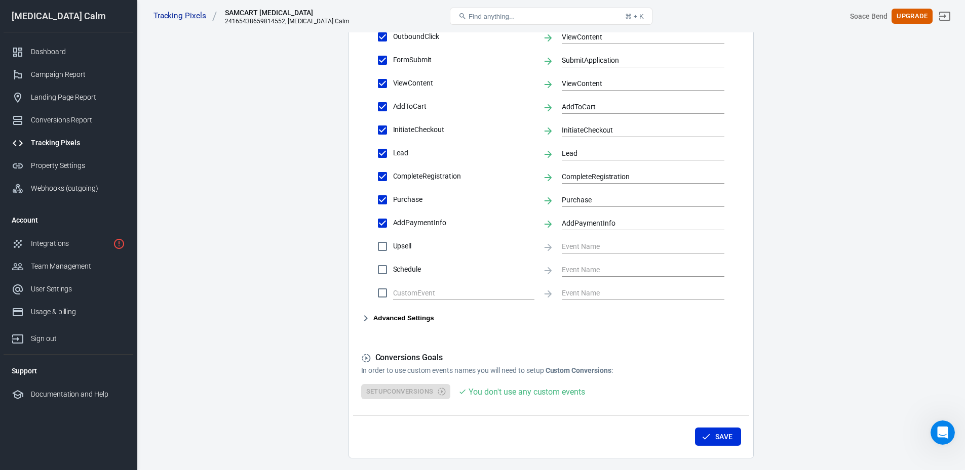
drag, startPoint x: 314, startPoint y: 245, endPoint x: 293, endPoint y: 161, distance: 86.2
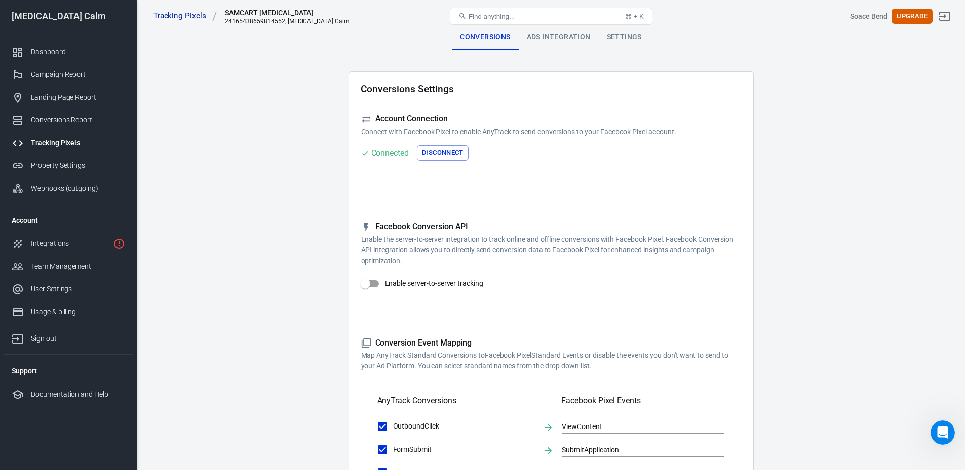
scroll to position [101, 0]
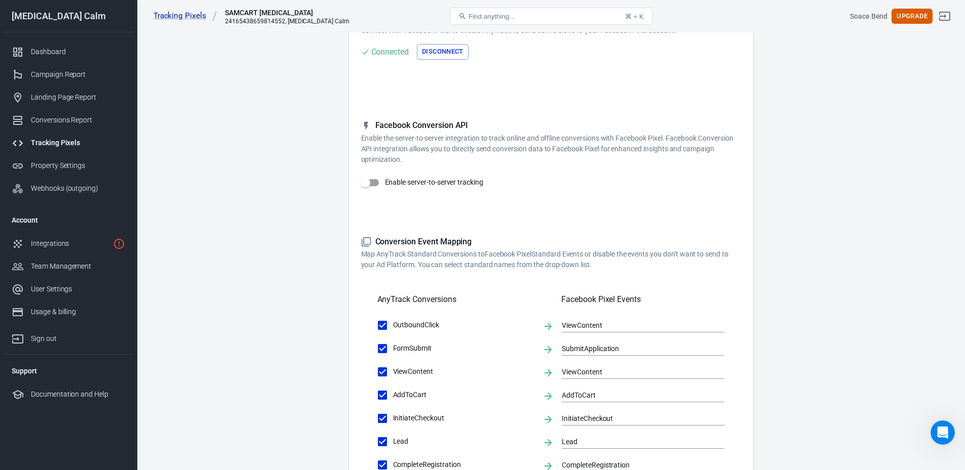
click at [377, 176] on input "Enable server-to-server tracking" at bounding box center [365, 182] width 58 height 19
checkbox input "false"
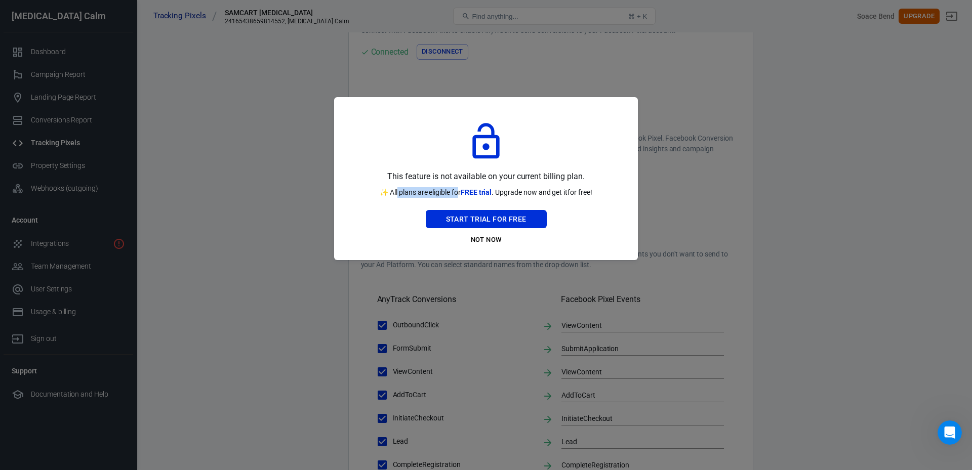
drag, startPoint x: 397, startPoint y: 193, endPoint x: 475, endPoint y: 194, distance: 78.5
click at [459, 194] on p "✨ All plans are eligible for FREE trial . Upgrade now and get it for free!" at bounding box center [486, 192] width 213 height 11
click at [523, 191] on p "✨ All plans are eligible for FREE trial . Upgrade now and get it for free!" at bounding box center [486, 192] width 213 height 11
click at [485, 222] on button "Start Trial For Free" at bounding box center [486, 219] width 121 height 19
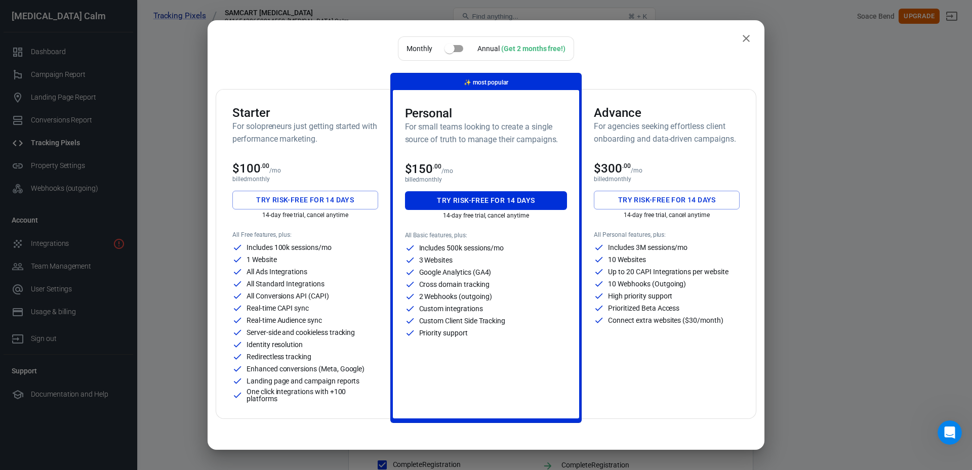
click at [337, 69] on div "Monthly Annual (Get 2 months free!) Starter For solopreneurs just getting start…" at bounding box center [486, 227] width 541 height 383
drag, startPoint x: 238, startPoint y: 124, endPoint x: 266, endPoint y: 124, distance: 28.4
click at [266, 124] on h6 "For solopreneurs just getting started with performance marketing." at bounding box center [305, 132] width 146 height 25
drag, startPoint x: 253, startPoint y: 253, endPoint x: 286, endPoint y: 270, distance: 37.1
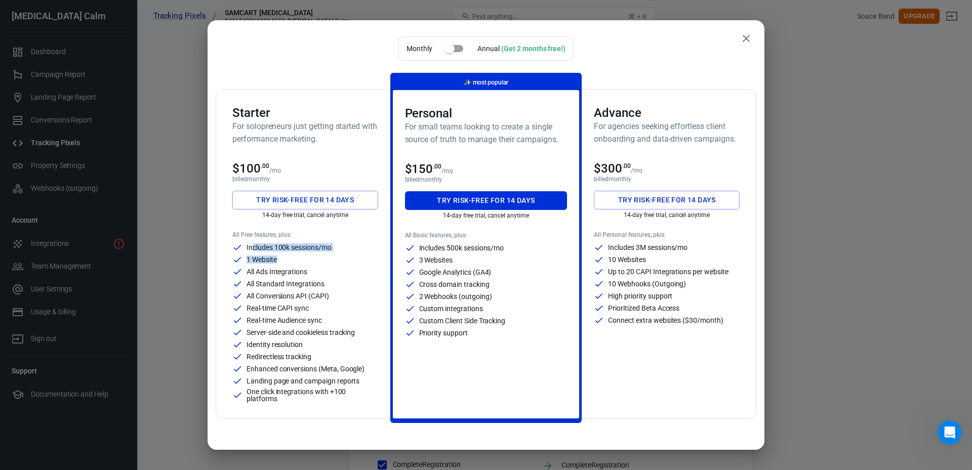
click at [282, 265] on div "Includes 100k sessions/mo 1 Website All Ads Integrations All Standard Integrati…" at bounding box center [305, 323] width 146 height 160
click at [288, 275] on p "All Ads Integrations" at bounding box center [277, 271] width 61 height 7
click at [313, 107] on h3 "Starter" at bounding box center [305, 113] width 146 height 14
drag, startPoint x: 518, startPoint y: 46, endPoint x: 538, endPoint y: 47, distance: 19.8
click at [537, 47] on div "(Get 2 months free!)" at bounding box center [533, 49] width 64 height 8
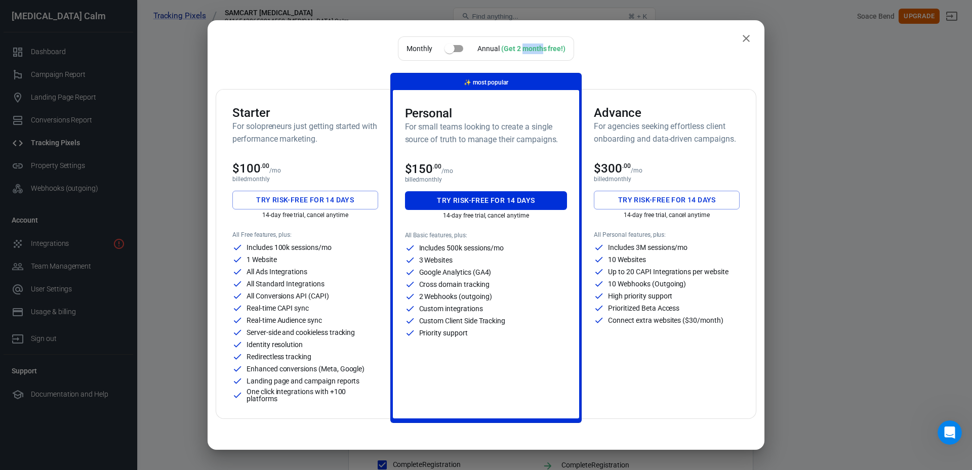
click at [541, 47] on div "(Get 2 months free!)" at bounding box center [533, 49] width 64 height 8
click at [453, 50] on input "checkbox" at bounding box center [450, 48] width 58 height 19
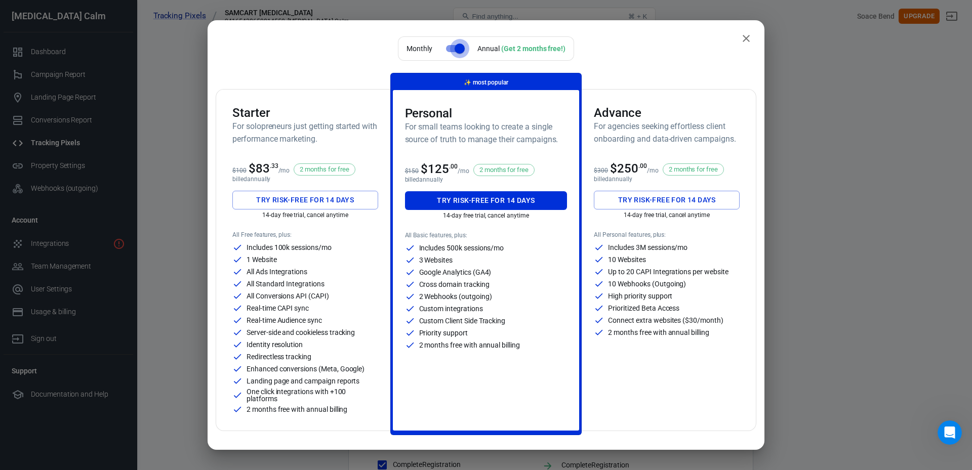
click at [451, 48] on input "checkbox" at bounding box center [460, 48] width 58 height 19
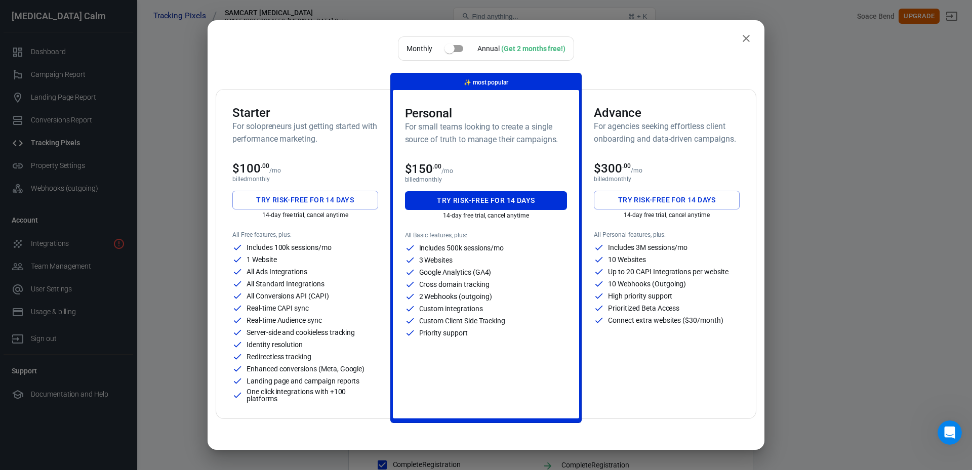
click at [451, 48] on input "checkbox" at bounding box center [450, 48] width 58 height 19
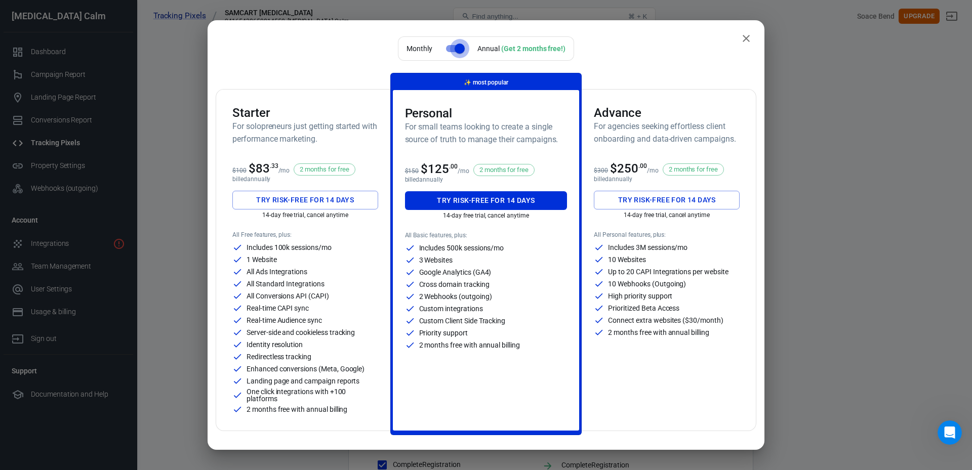
click at [451, 48] on input "checkbox" at bounding box center [460, 48] width 58 height 19
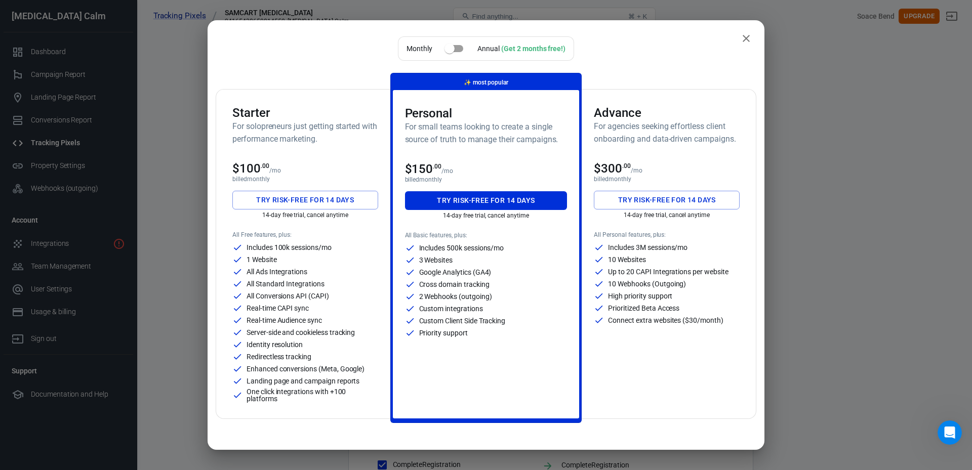
click at [451, 48] on input "checkbox" at bounding box center [450, 48] width 58 height 19
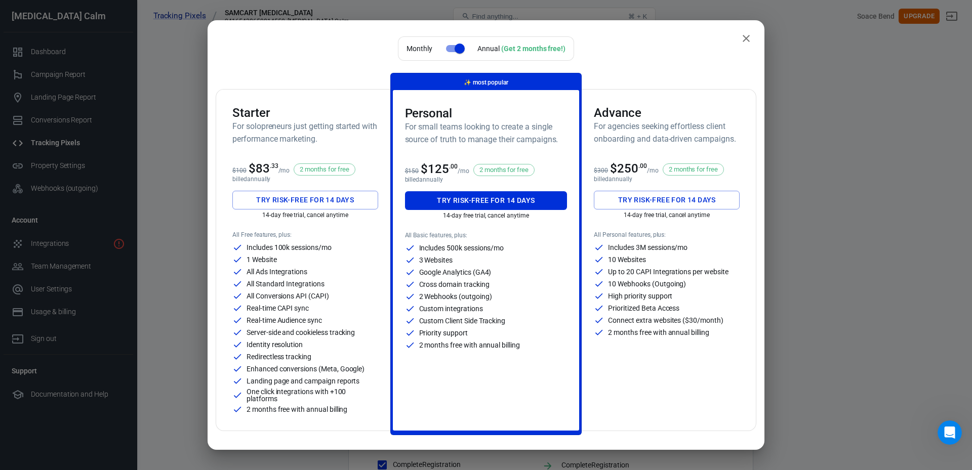
click at [451, 48] on input "checkbox" at bounding box center [460, 48] width 58 height 19
checkbox input "false"
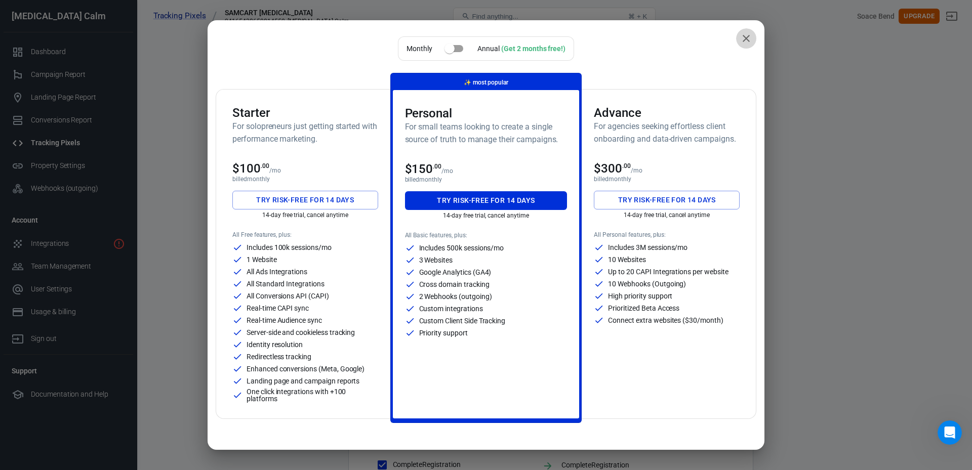
click at [740, 43] on icon "close" at bounding box center [746, 38] width 12 height 12
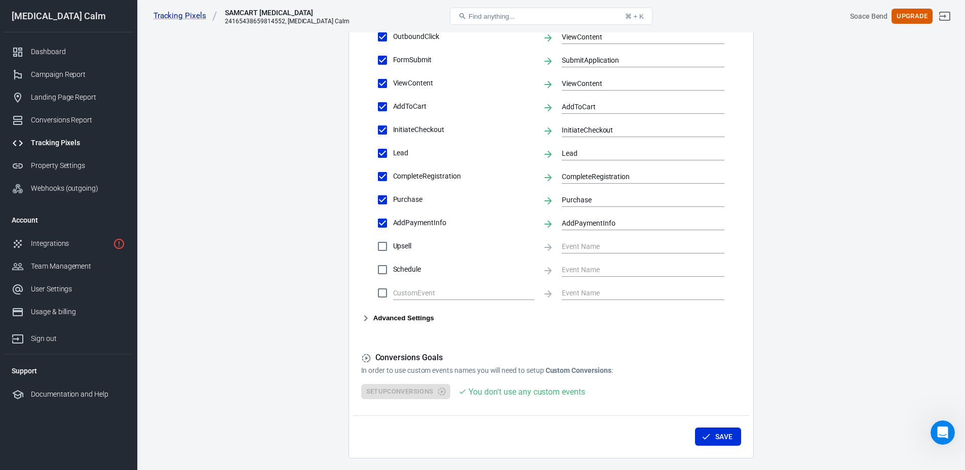
scroll to position [422, 0]
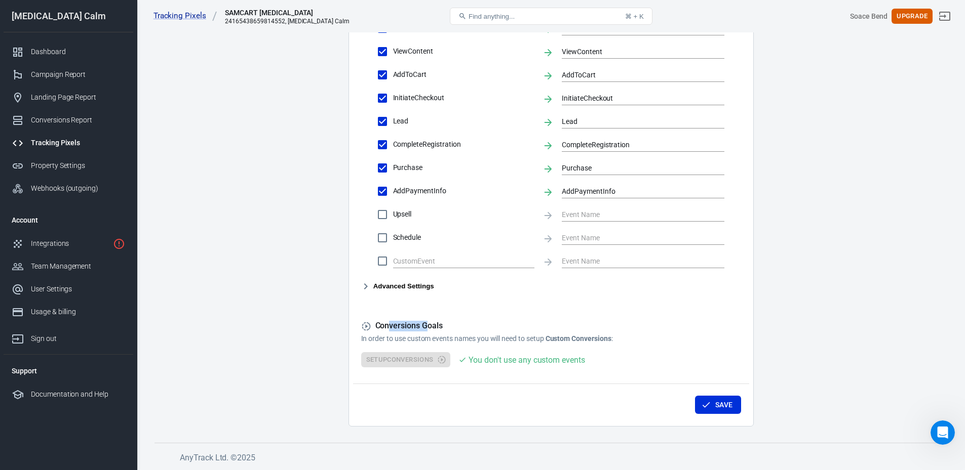
drag, startPoint x: 392, startPoint y: 319, endPoint x: 452, endPoint y: 328, distance: 59.9
click at [442, 327] on form "Account Connection Connect with Facebook Pixel to enable AnyTrack to send conve…" at bounding box center [551, 30] width 380 height 676
click at [456, 330] on h5 "Conversions Goals" at bounding box center [551, 326] width 380 height 11
drag, startPoint x: 432, startPoint y: 333, endPoint x: 678, endPoint y: 339, distance: 246.2
click at [678, 339] on p "In order to use custom events names you will need to setup Custom Conversions :" at bounding box center [551, 339] width 380 height 11
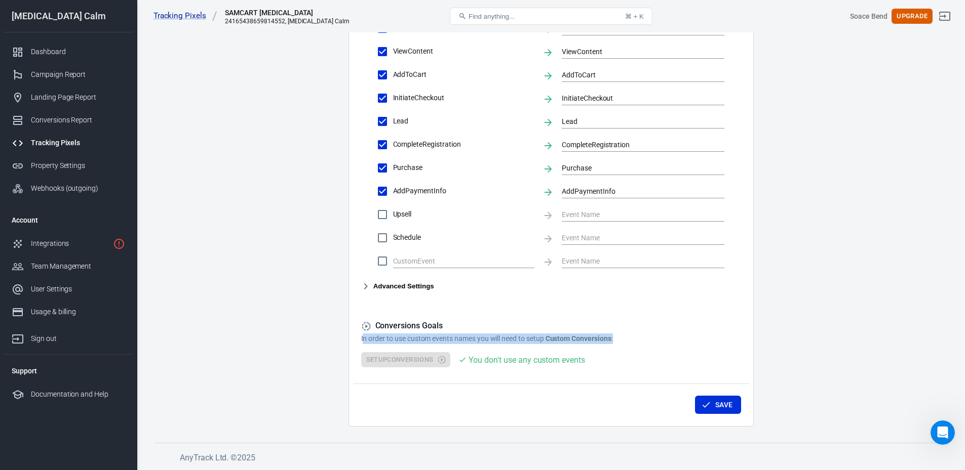
click at [678, 340] on p "In order to use custom events names you will need to setup Custom Conversions :" at bounding box center [551, 339] width 380 height 11
click at [714, 405] on button "Save" at bounding box center [718, 405] width 46 height 19
drag, startPoint x: 287, startPoint y: 271, endPoint x: 289, endPoint y: 260, distance: 10.8
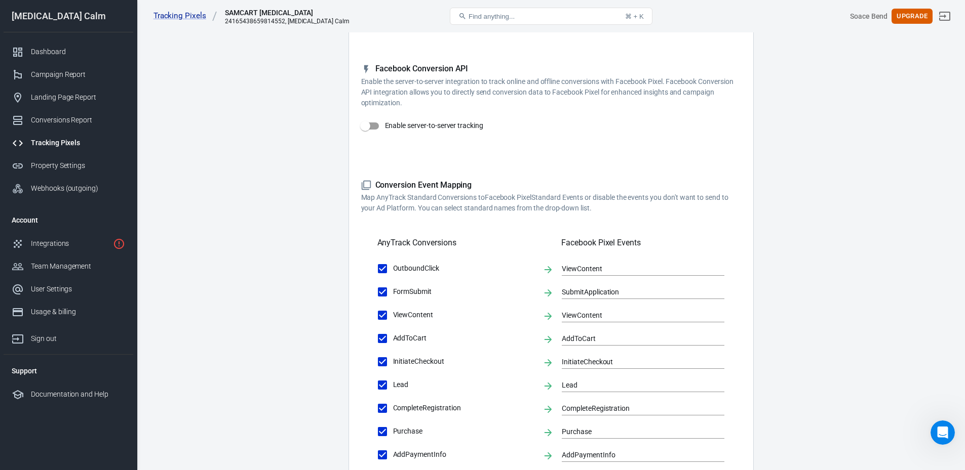
scroll to position [0, 0]
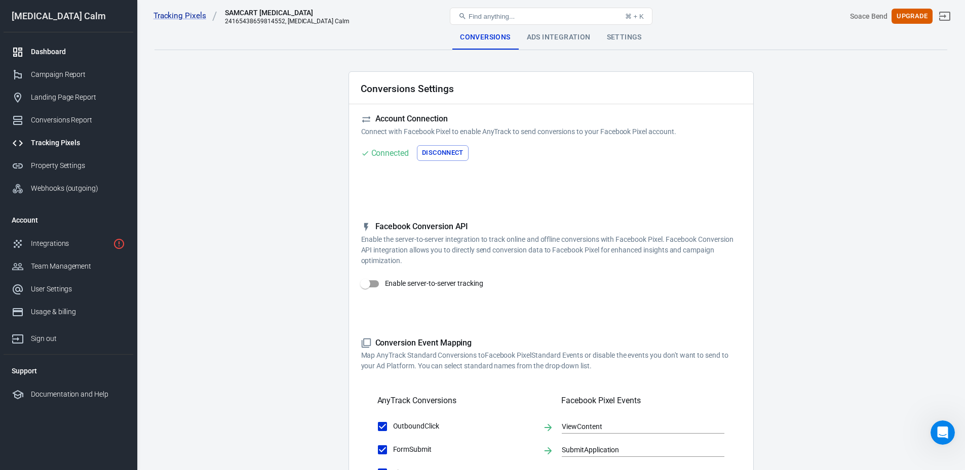
click at [52, 47] on div "Dashboard" at bounding box center [78, 52] width 94 height 11
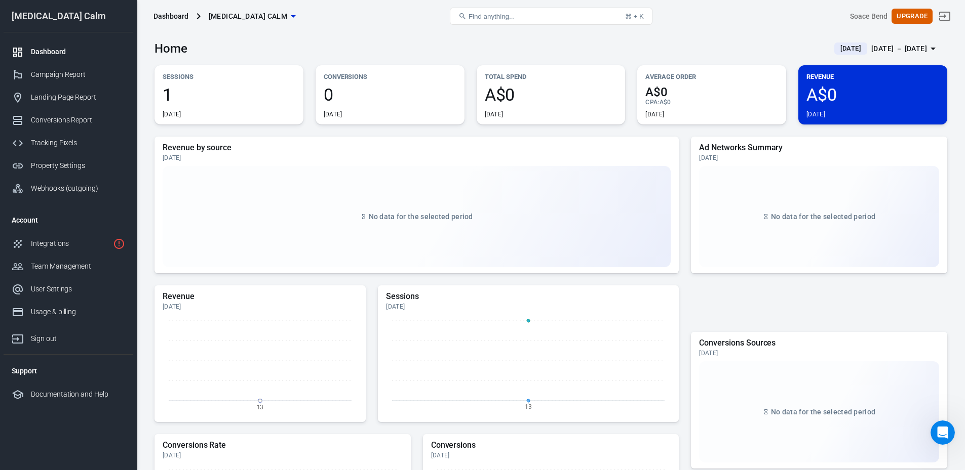
click at [877, 46] on div "Aug 13 － Aug 13, 2025" at bounding box center [899, 49] width 56 height 13
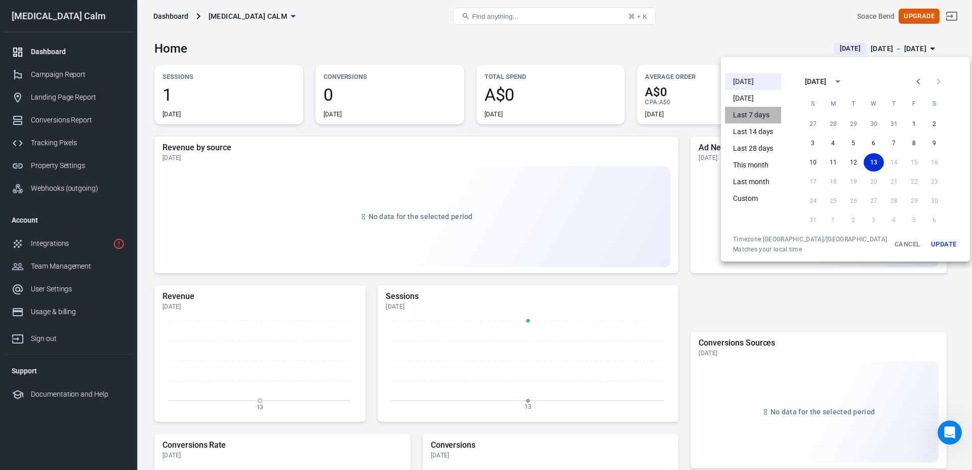
click at [762, 118] on li "Last 7 days" at bounding box center [753, 115] width 56 height 17
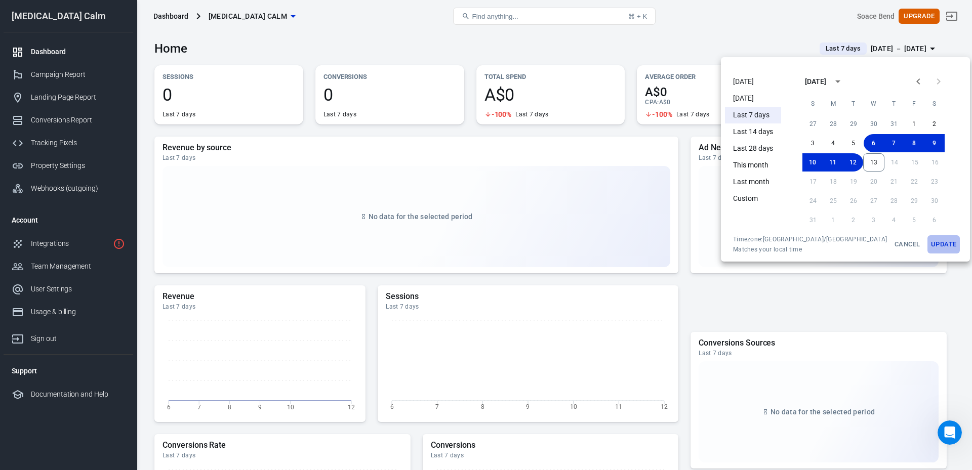
click at [928, 243] on button "Update" at bounding box center [944, 244] width 32 height 18
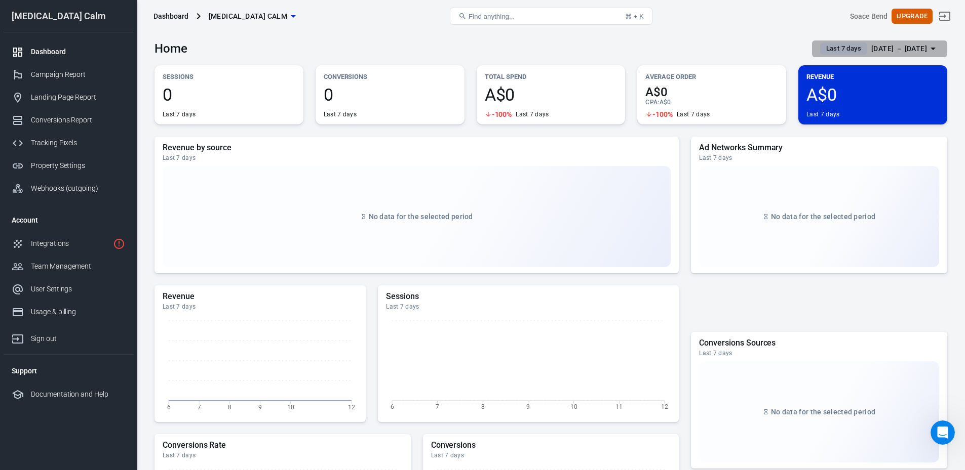
click at [881, 48] on div "Aug 6 － Aug 12, 2025" at bounding box center [899, 49] width 56 height 13
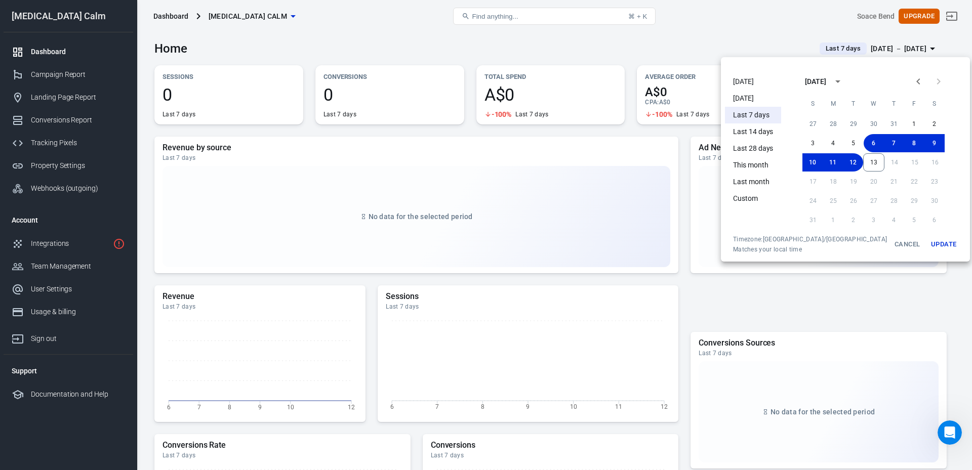
click at [386, 50] on div at bounding box center [486, 235] width 972 height 470
